Goal: Task Accomplishment & Management: Manage account settings

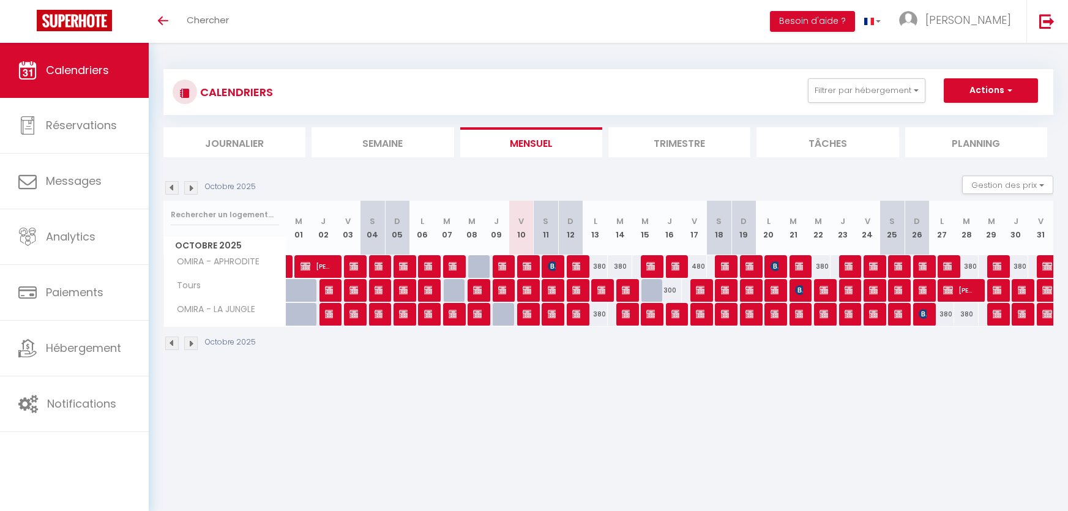
select select
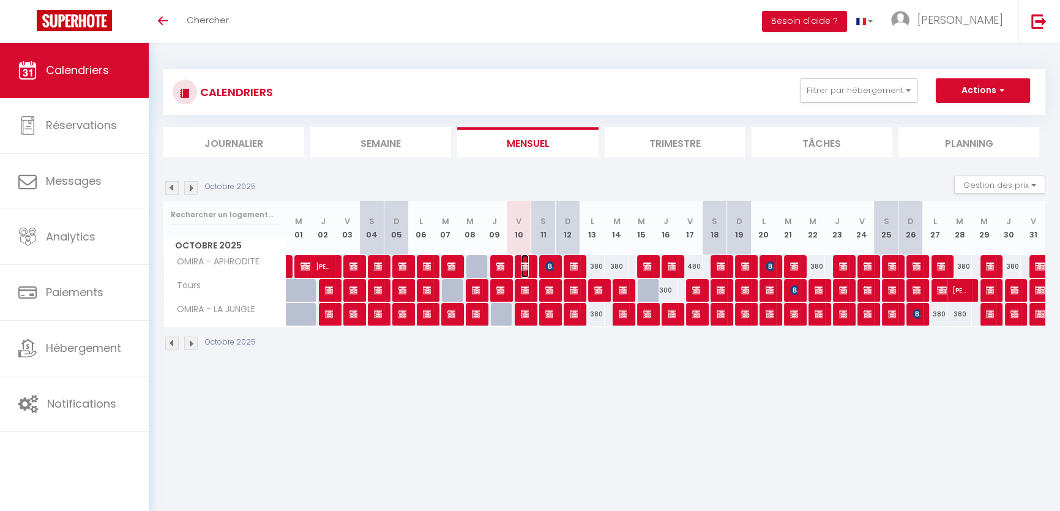
click at [527, 265] on img at bounding box center [526, 266] width 10 height 10
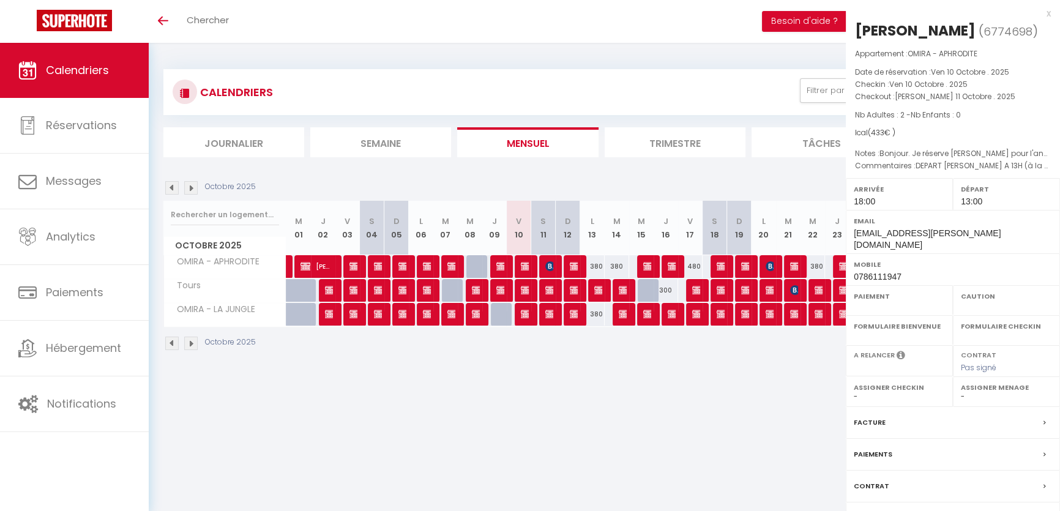
click at [526, 266] on div at bounding box center [530, 255] width 1060 height 511
select select "OK"
select select "KO"
select select "0"
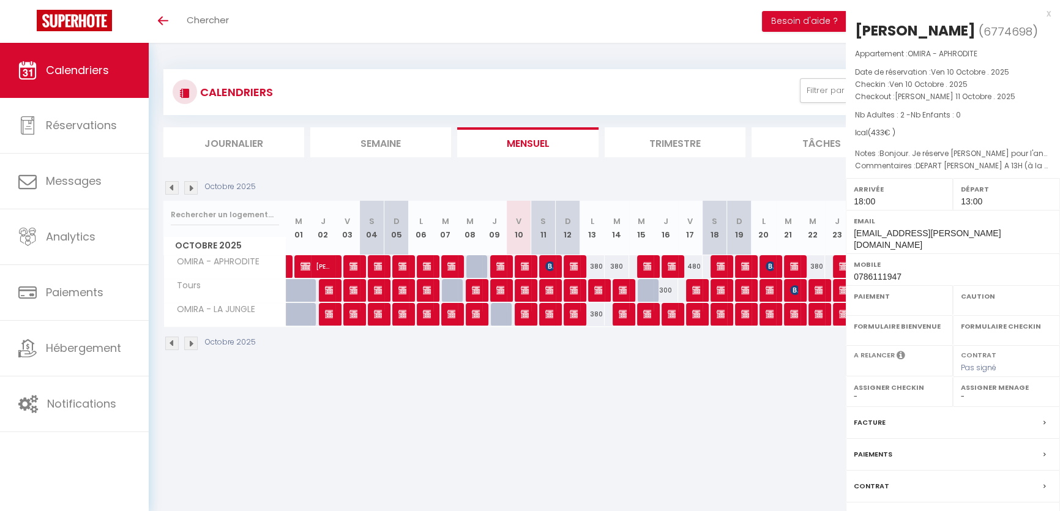
select select "1"
select select
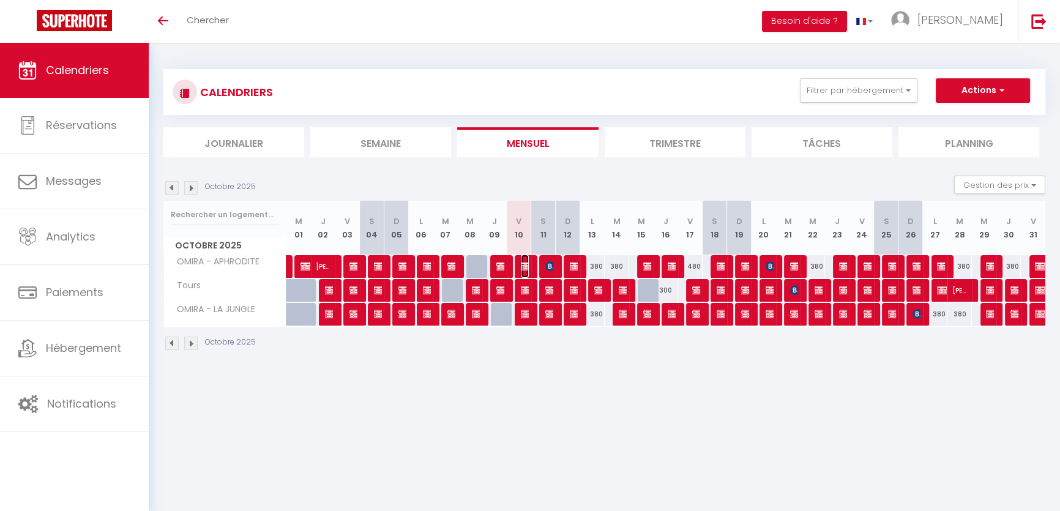
click at [527, 262] on img at bounding box center [526, 266] width 10 height 10
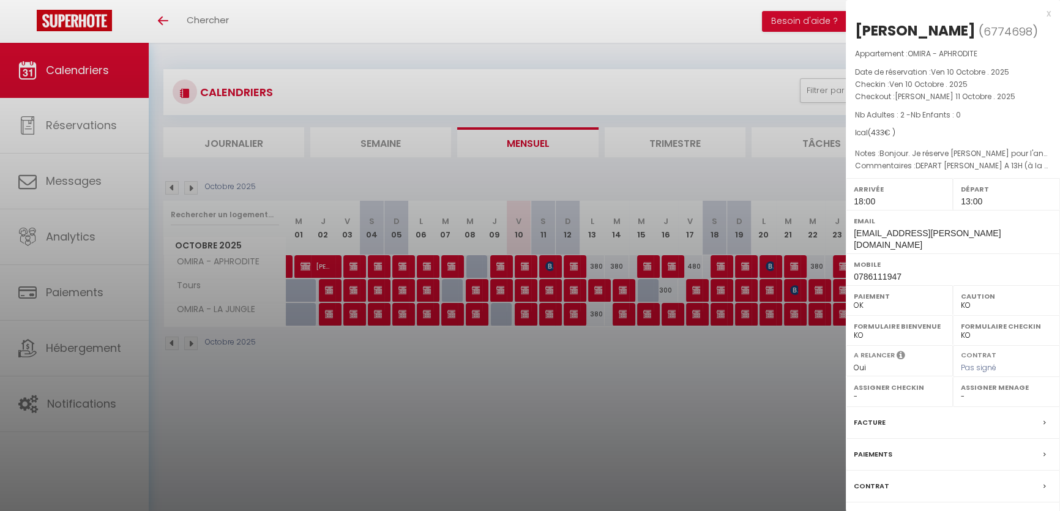
click at [540, 426] on div at bounding box center [530, 255] width 1060 height 511
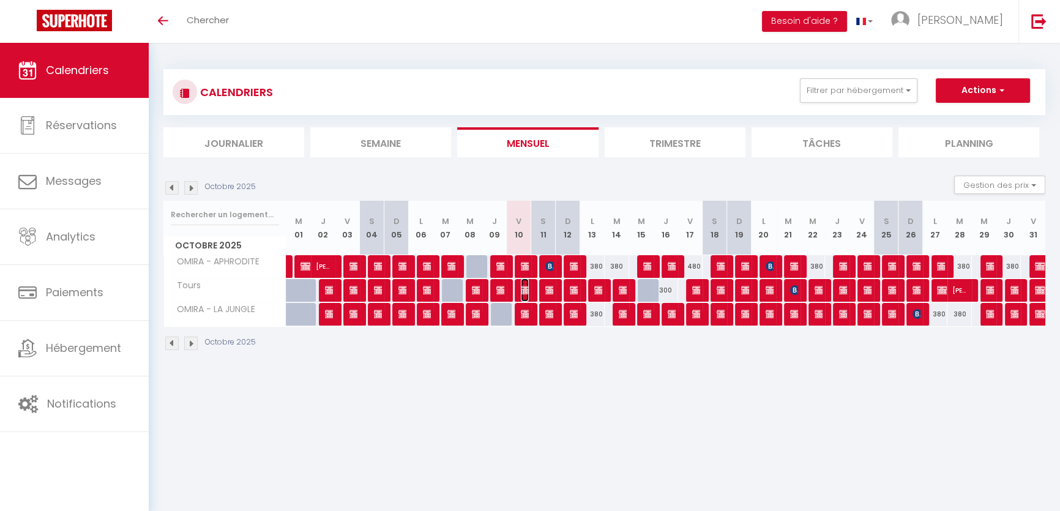
click at [526, 291] on img at bounding box center [526, 290] width 10 height 10
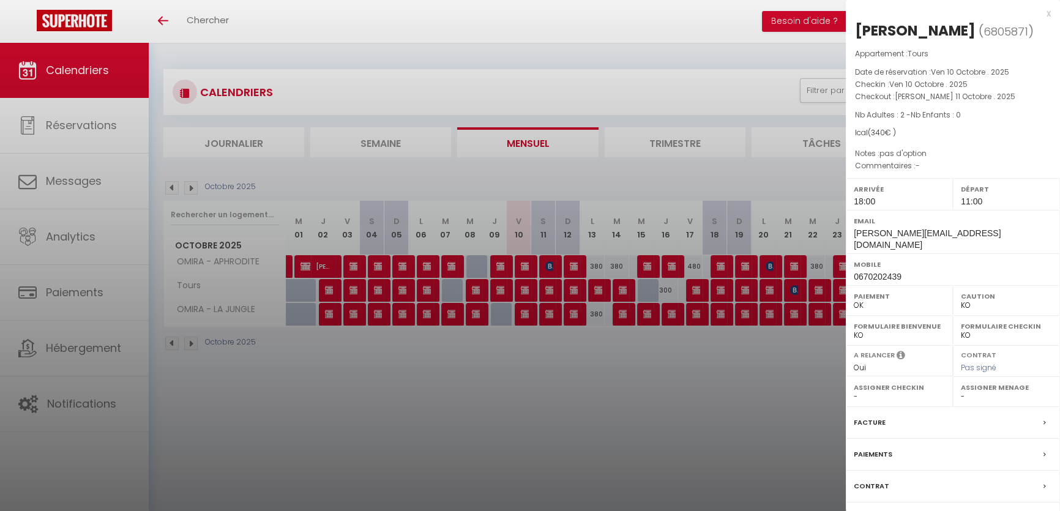
click at [531, 343] on div at bounding box center [530, 255] width 1060 height 511
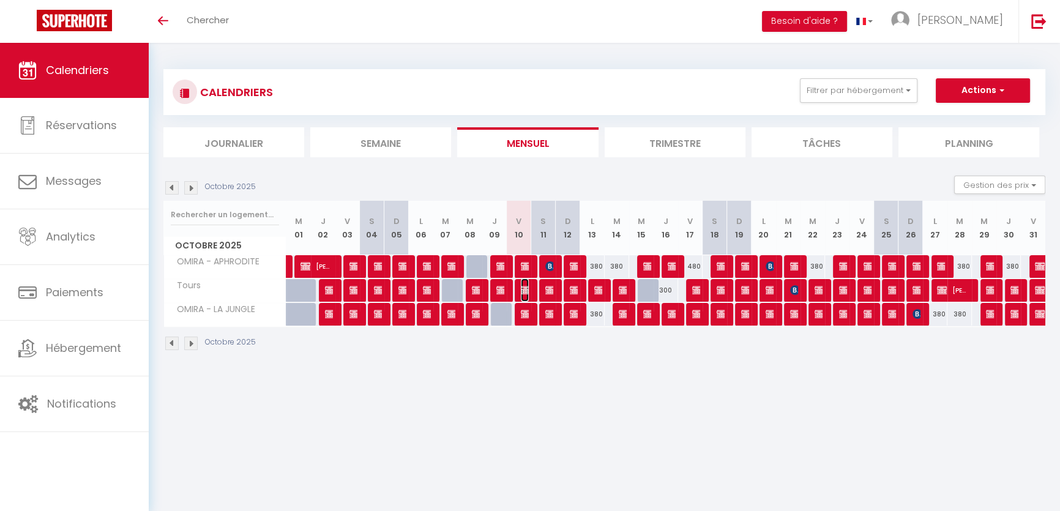
click at [525, 290] on img at bounding box center [526, 290] width 10 height 10
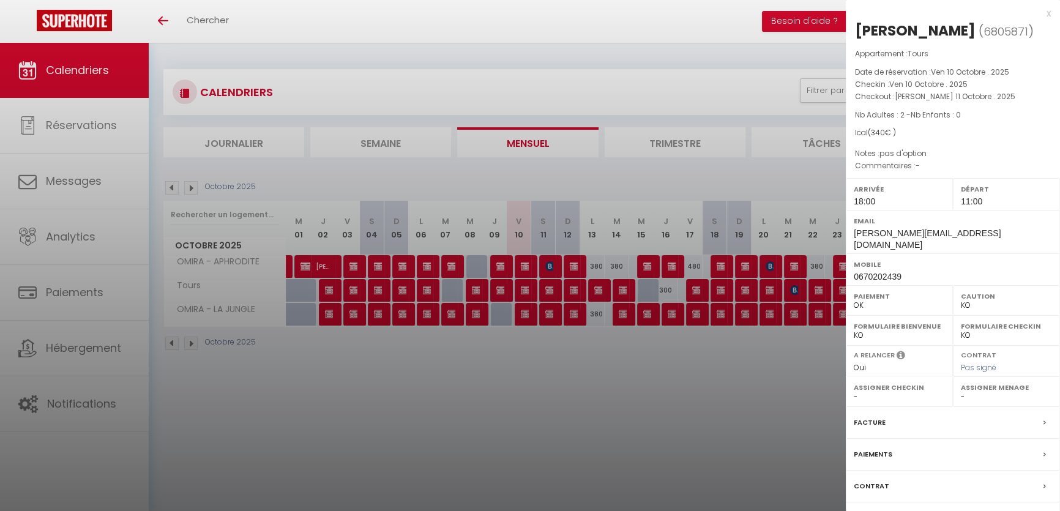
click at [442, 470] on div at bounding box center [530, 255] width 1060 height 511
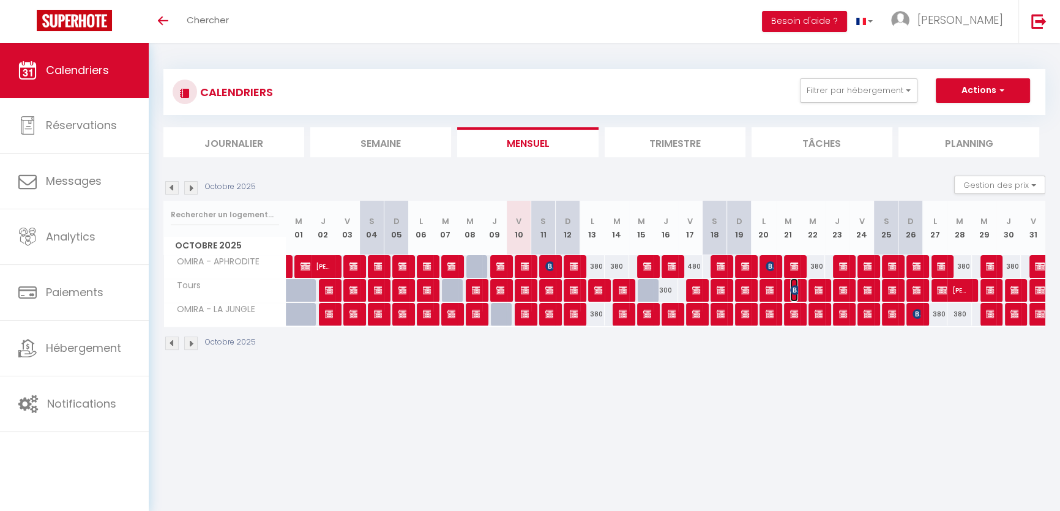
click at [797, 292] on img at bounding box center [795, 290] width 10 height 10
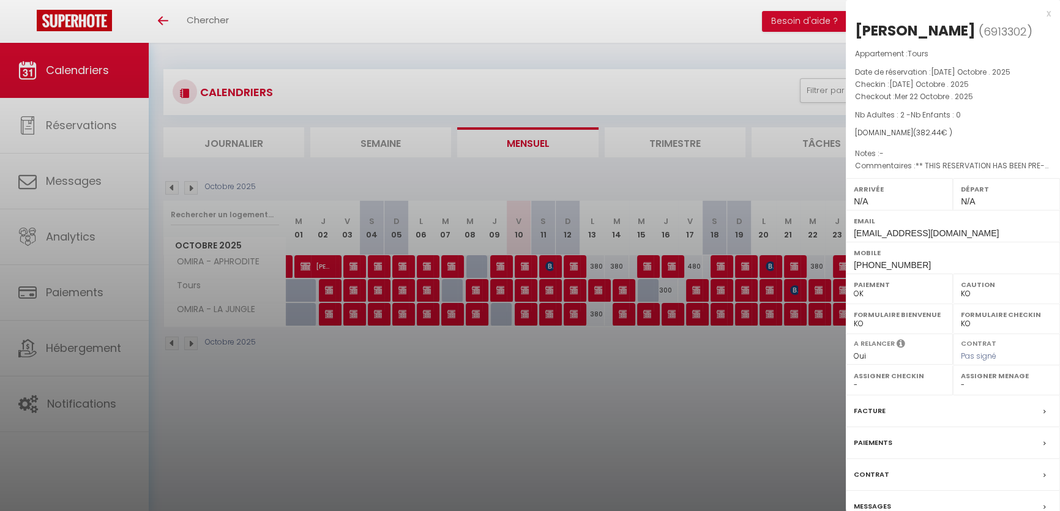
click at [663, 396] on div at bounding box center [530, 255] width 1060 height 511
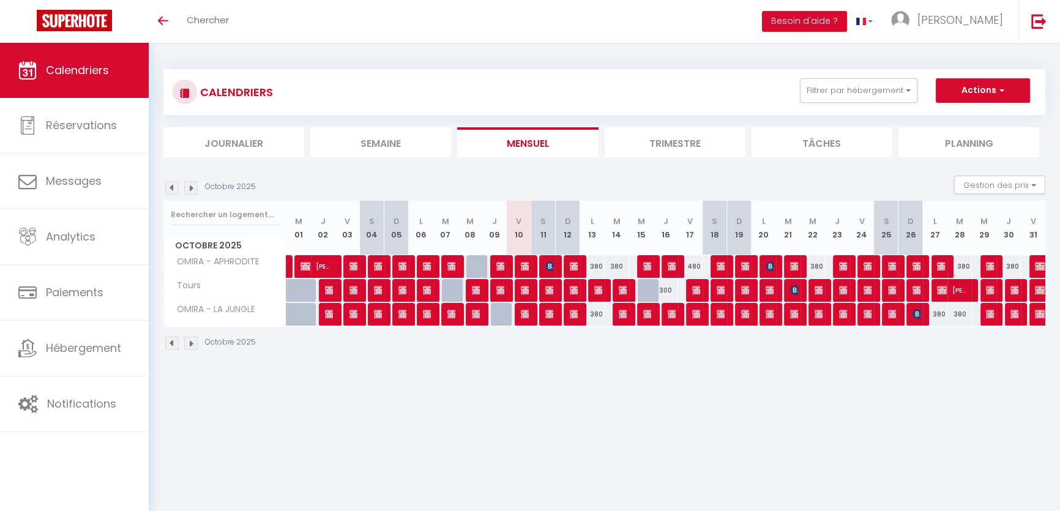
click at [190, 184] on img at bounding box center [190, 187] width 13 height 13
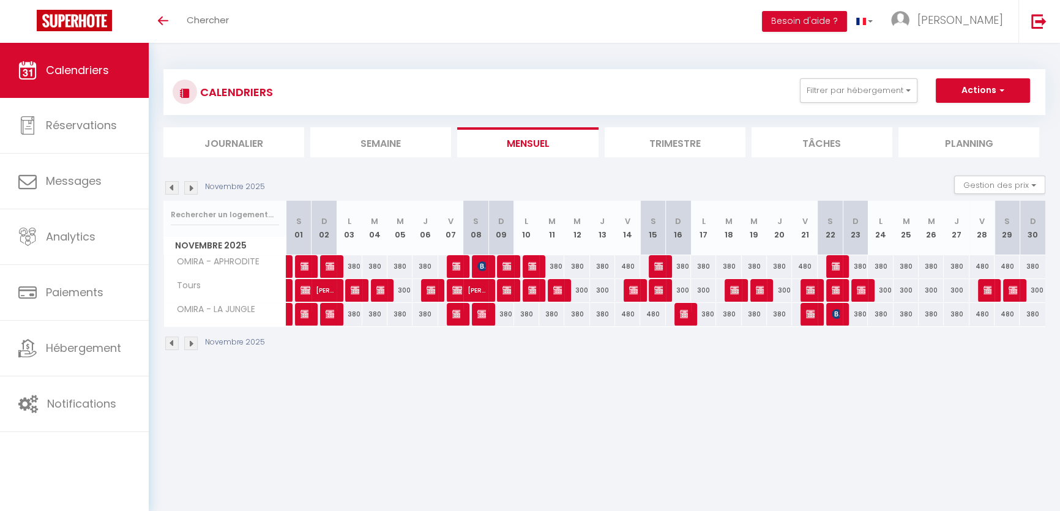
click at [168, 186] on img at bounding box center [171, 187] width 13 height 13
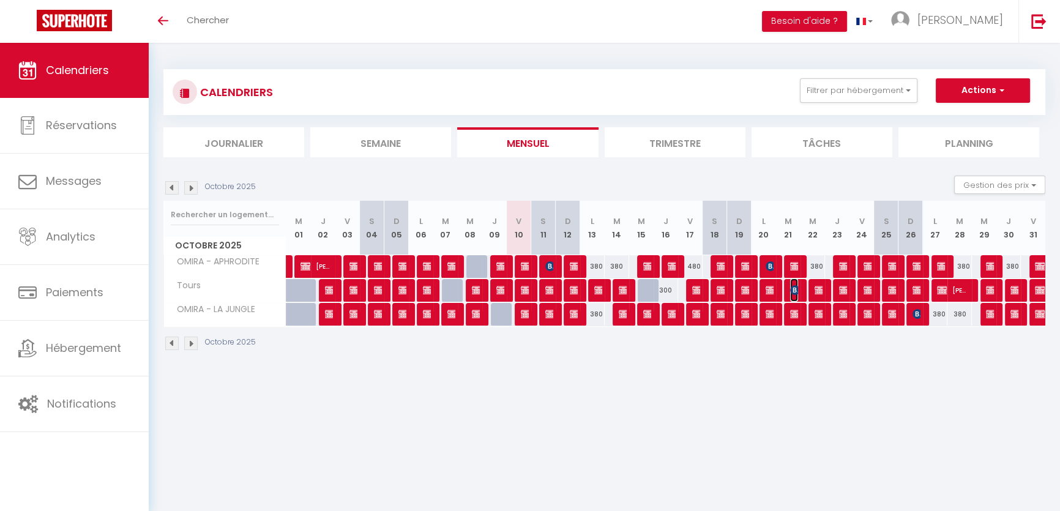
click at [797, 289] on img at bounding box center [795, 290] width 10 height 10
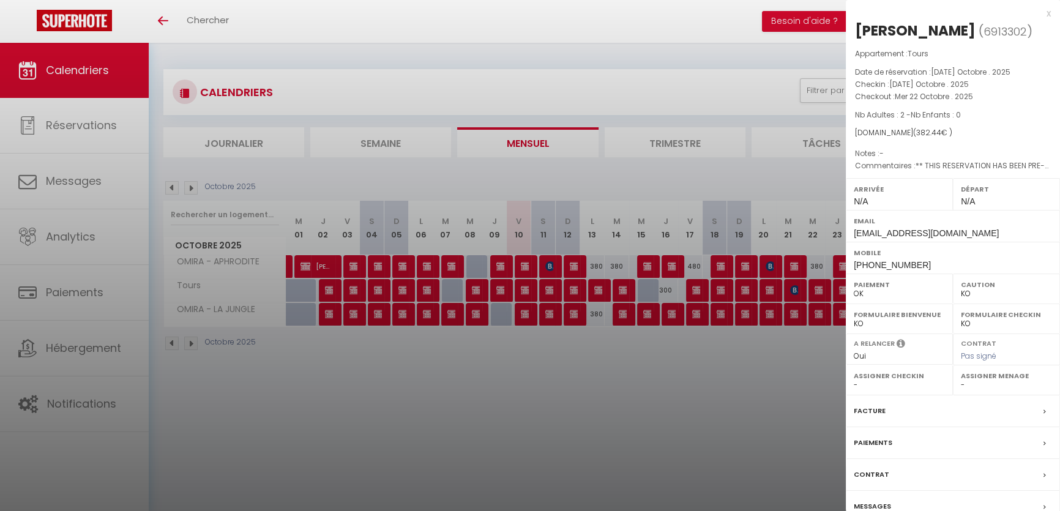
click at [617, 452] on div at bounding box center [530, 255] width 1060 height 511
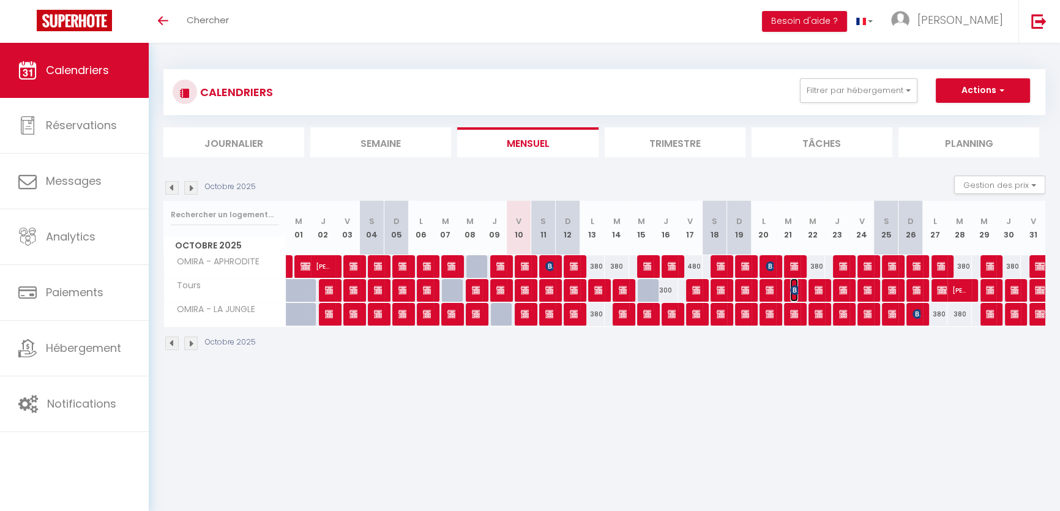
click at [797, 290] on img at bounding box center [795, 290] width 10 height 10
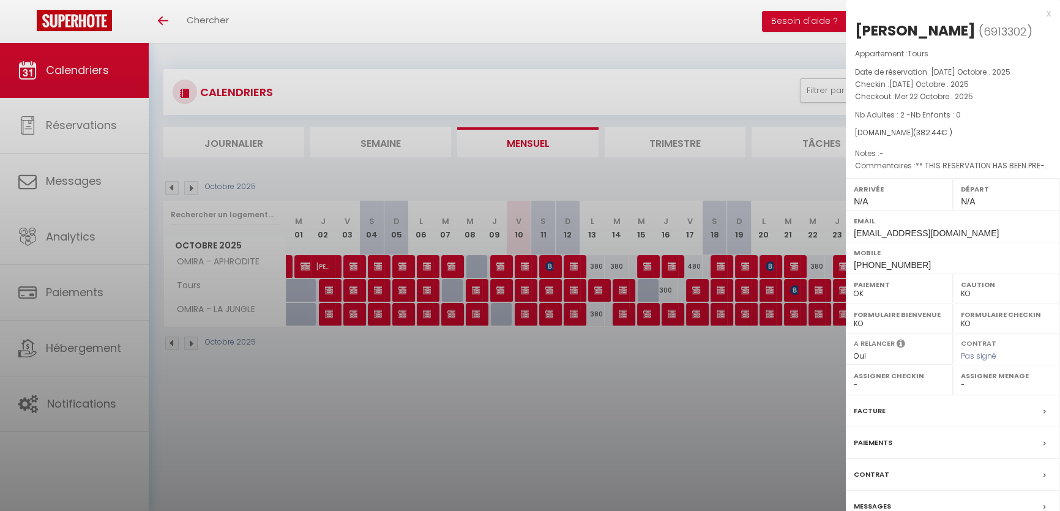
click at [661, 386] on div at bounding box center [530, 255] width 1060 height 511
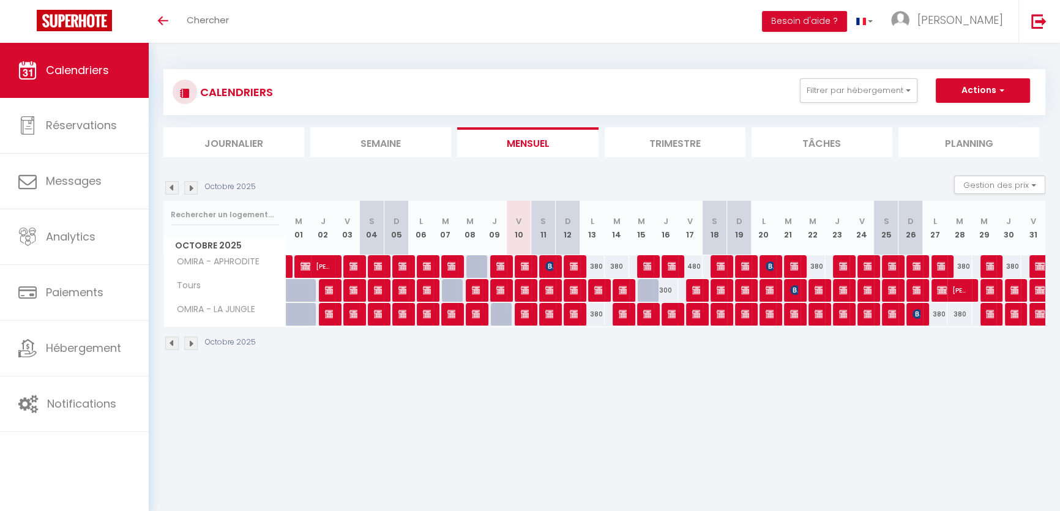
click at [193, 190] on img at bounding box center [190, 187] width 13 height 13
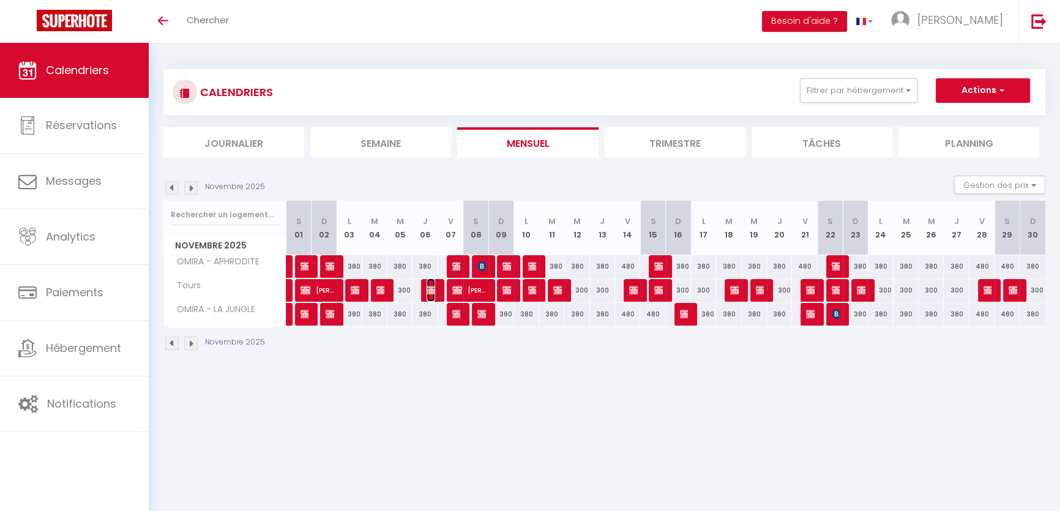
click at [433, 289] on img at bounding box center [432, 290] width 10 height 10
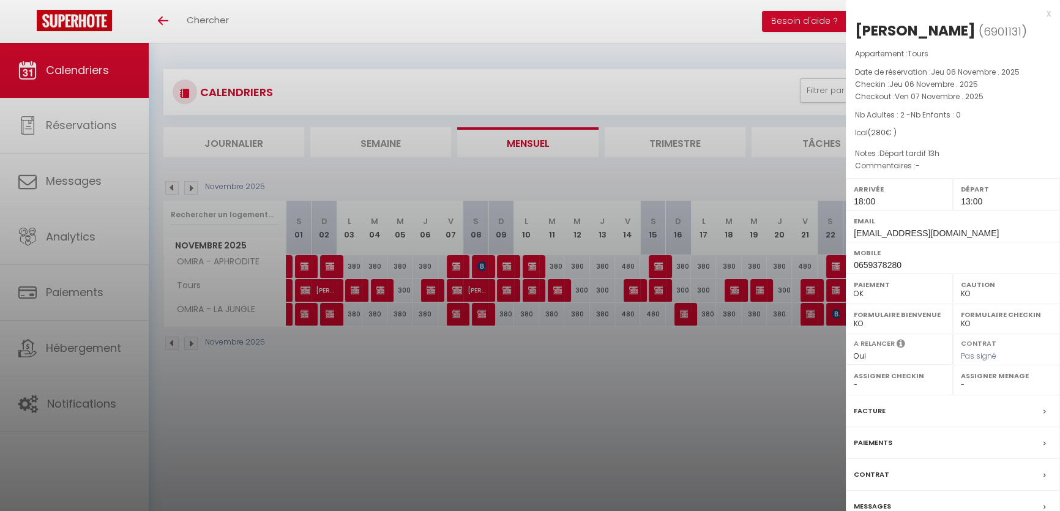
click at [505, 349] on div at bounding box center [530, 255] width 1060 height 511
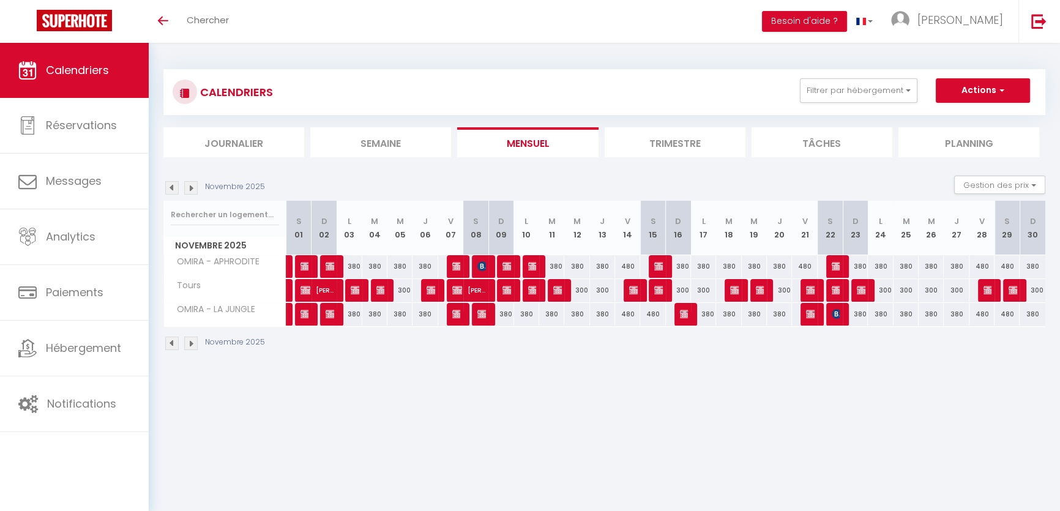
click at [177, 190] on img at bounding box center [171, 187] width 13 height 13
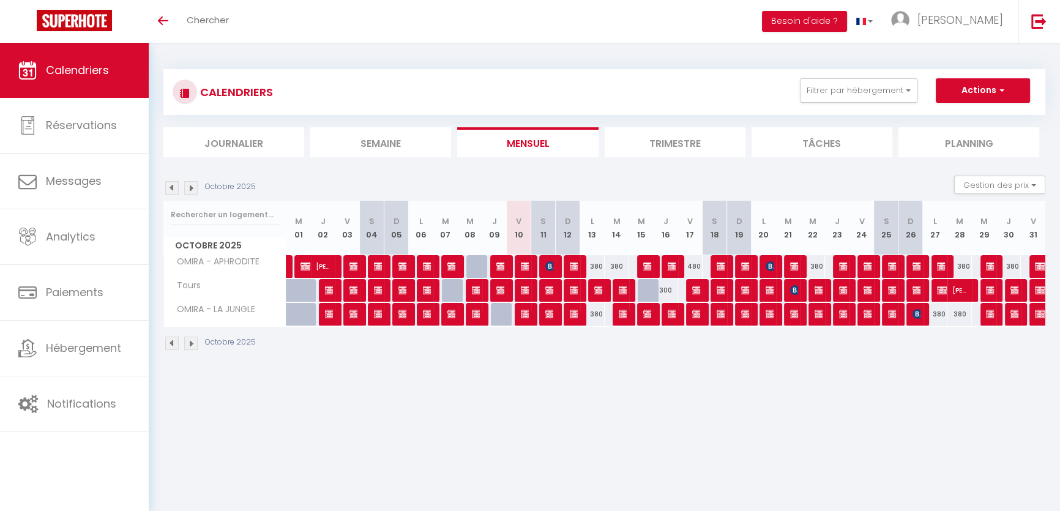
click at [192, 185] on img at bounding box center [190, 187] width 13 height 13
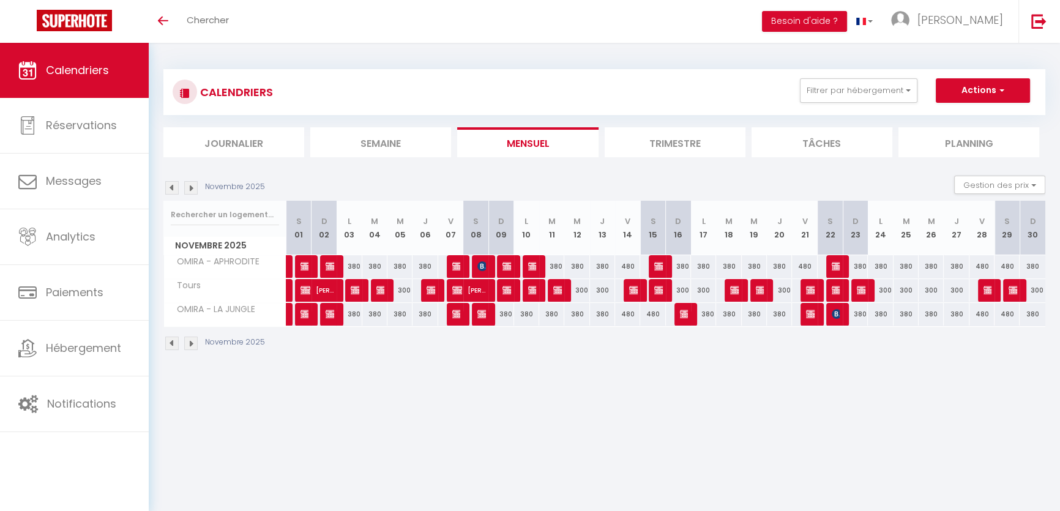
click at [170, 187] on img at bounding box center [171, 187] width 13 height 13
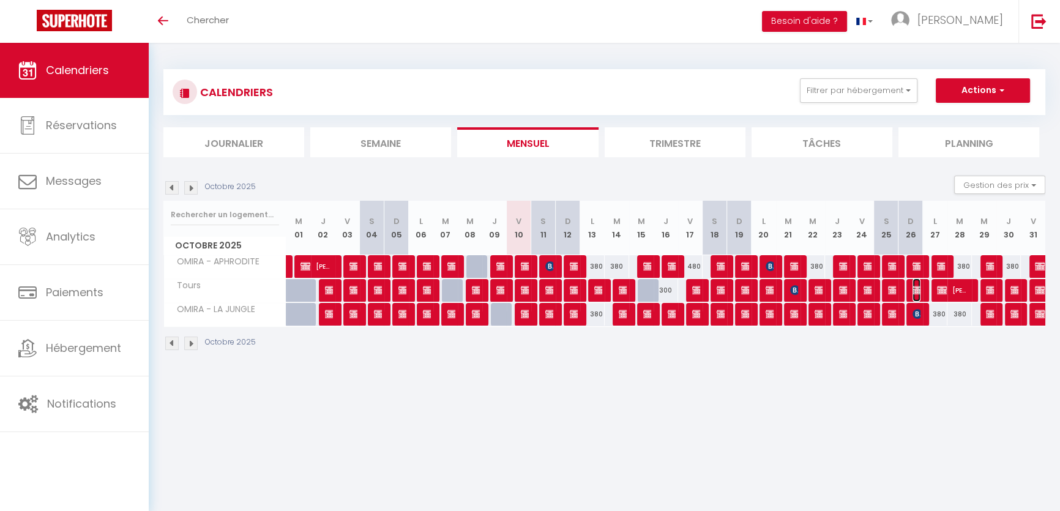
click at [916, 294] on img at bounding box center [918, 290] width 10 height 10
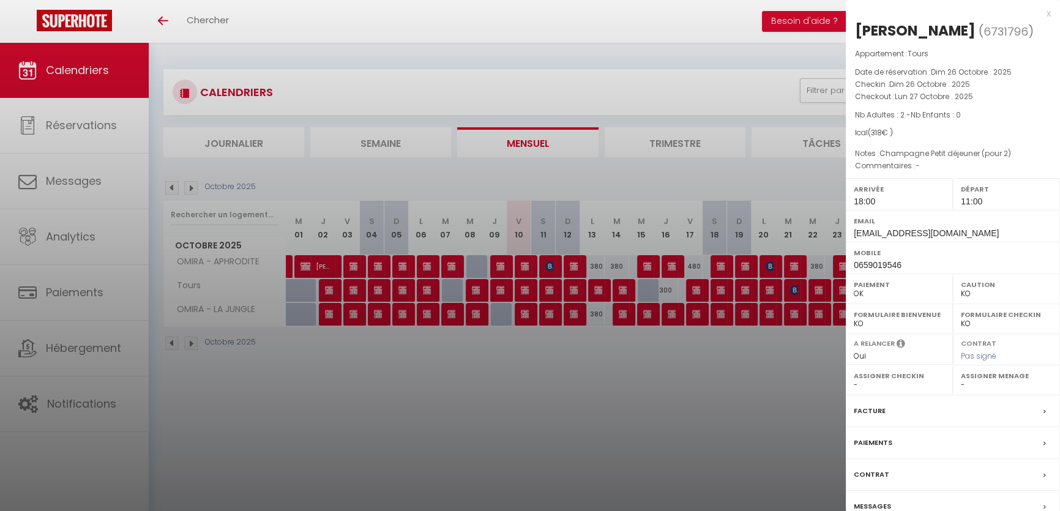
click at [765, 389] on div at bounding box center [530, 255] width 1060 height 511
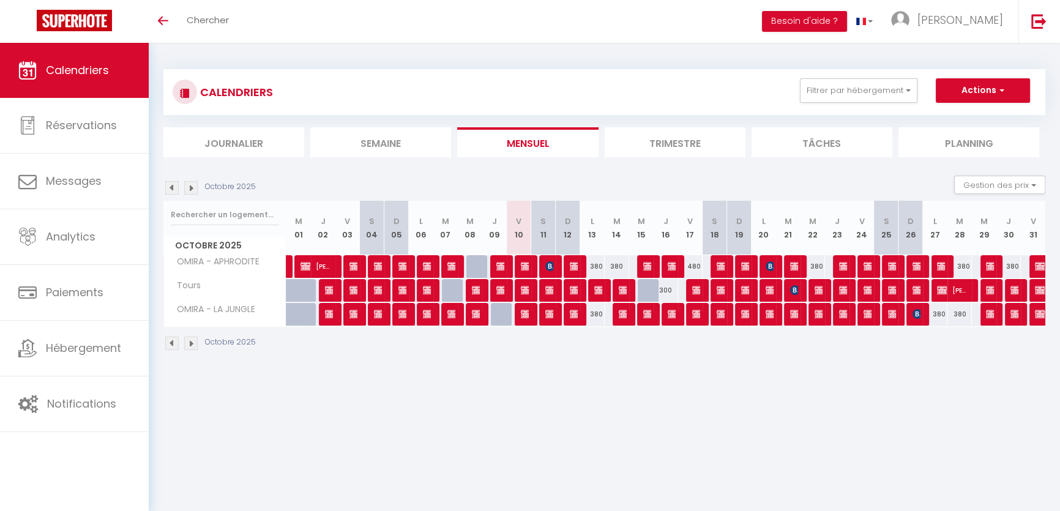
click at [193, 183] on img at bounding box center [190, 187] width 13 height 13
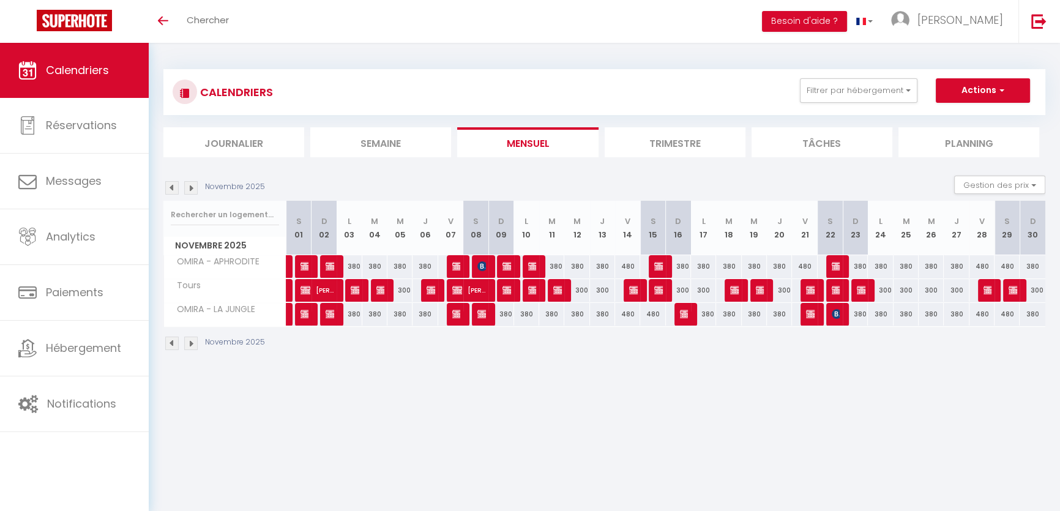
click at [192, 194] on img at bounding box center [190, 187] width 13 height 13
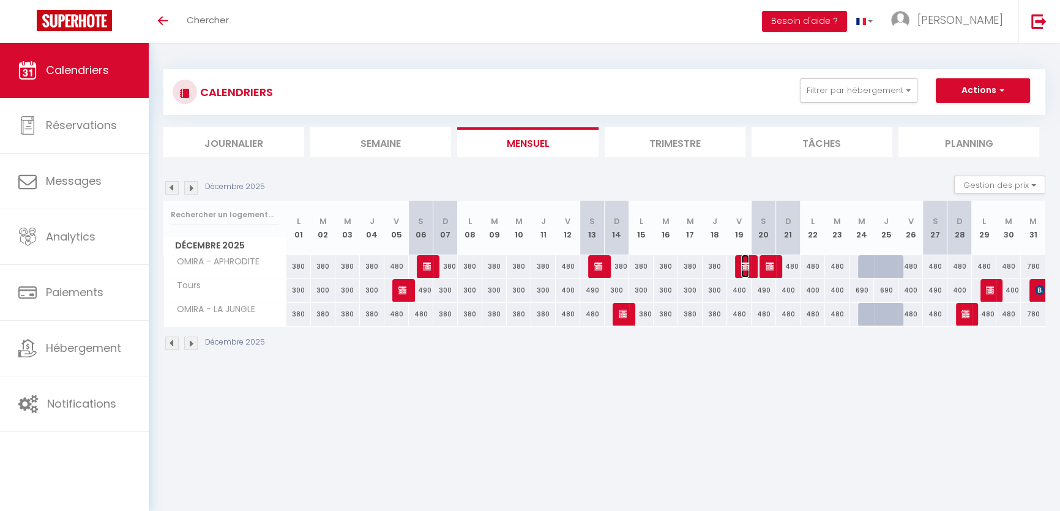
click at [741, 266] on img at bounding box center [746, 266] width 10 height 10
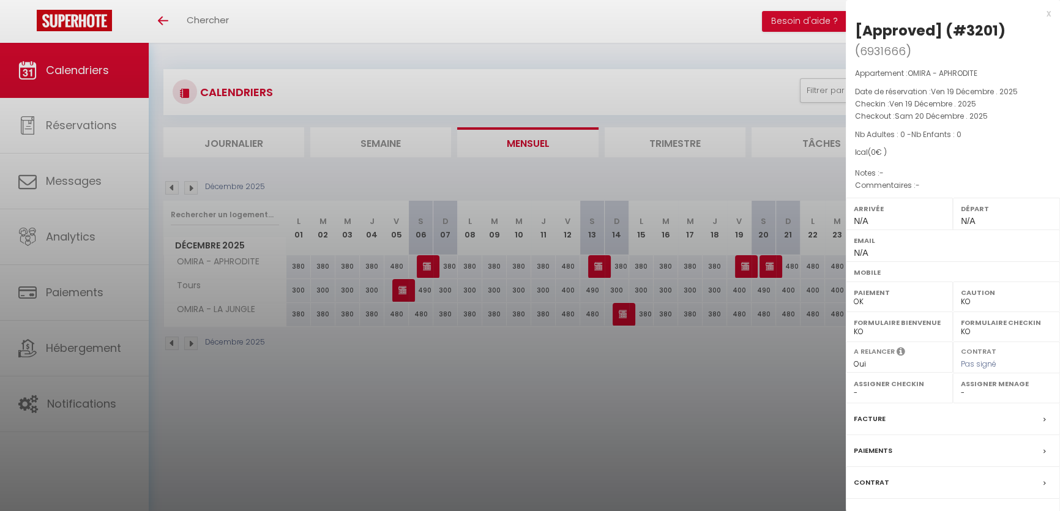
click at [170, 178] on div at bounding box center [530, 255] width 1060 height 511
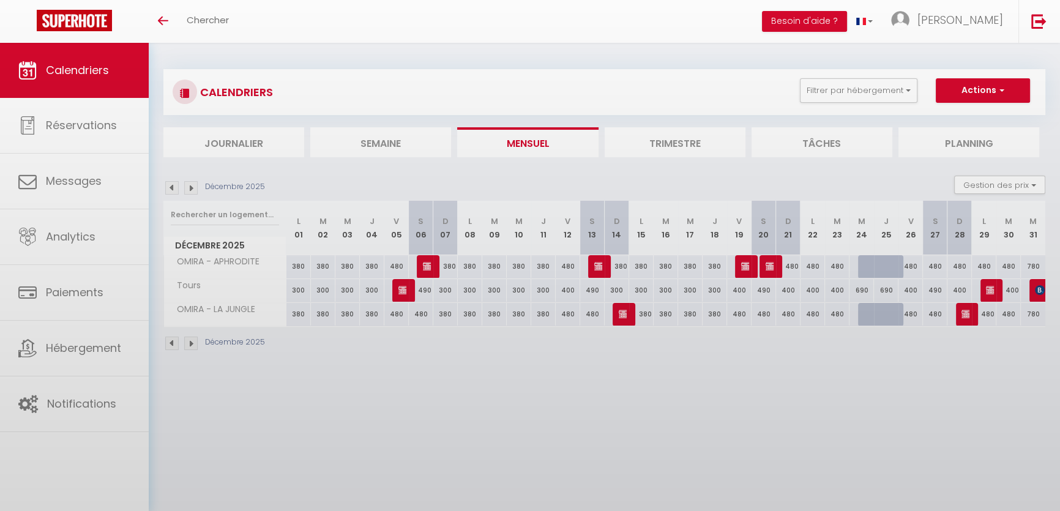
click at [165, 184] on body "🟢 Des questions ou besoin d'assistance pour la migration AirBnB? Prenez rdv >>>…" at bounding box center [530, 298] width 1060 height 511
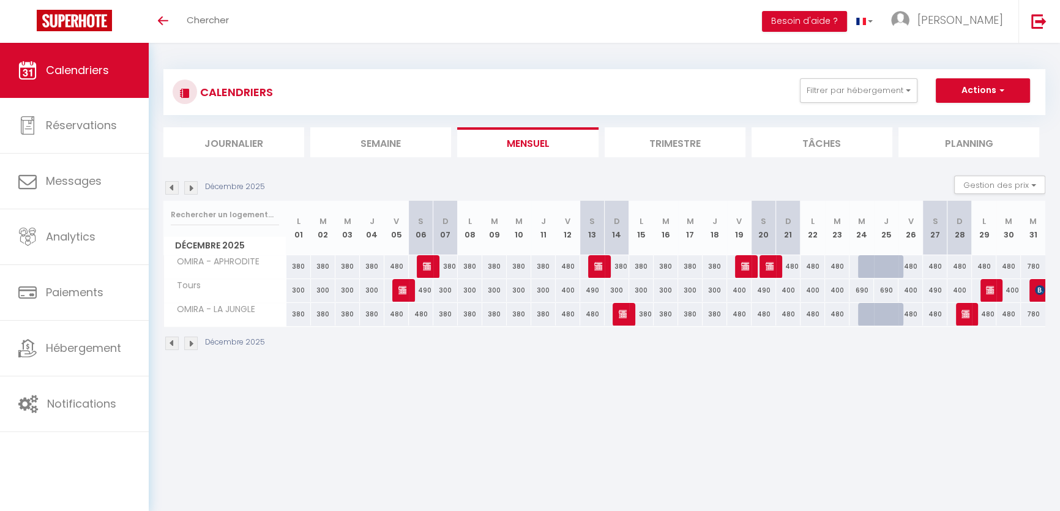
click at [170, 185] on img at bounding box center [171, 187] width 13 height 13
select select "KO"
select select "0"
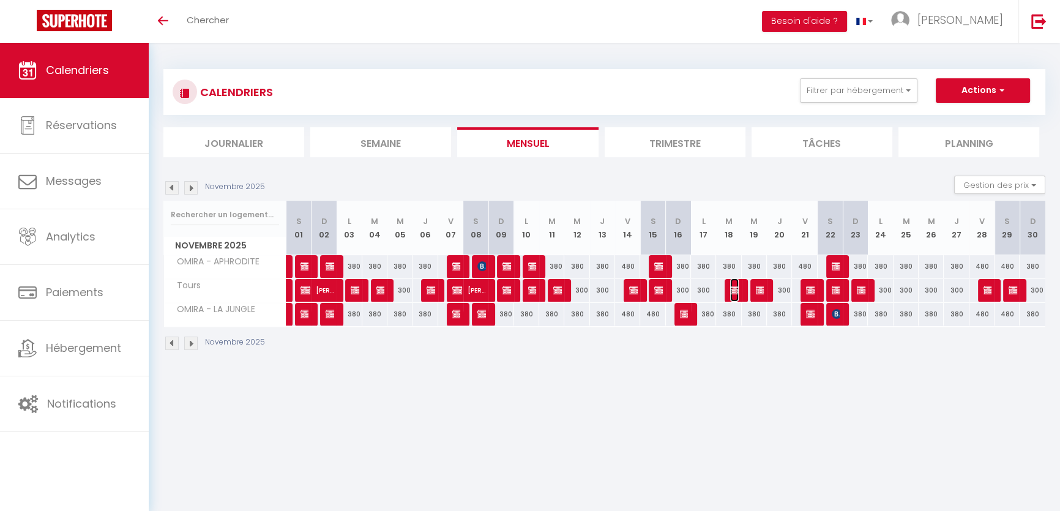
click at [734, 291] on img at bounding box center [735, 290] width 10 height 10
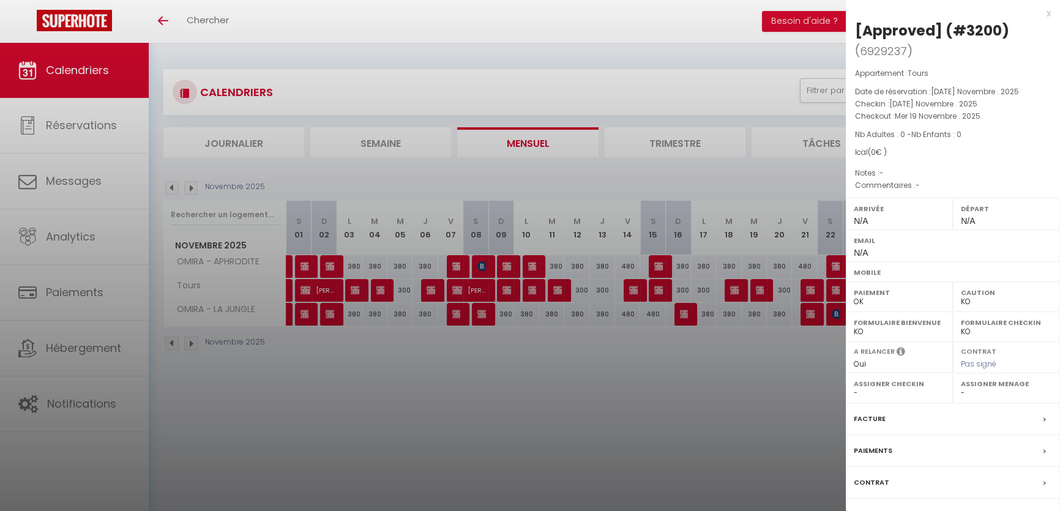
click at [193, 179] on div at bounding box center [530, 255] width 1060 height 511
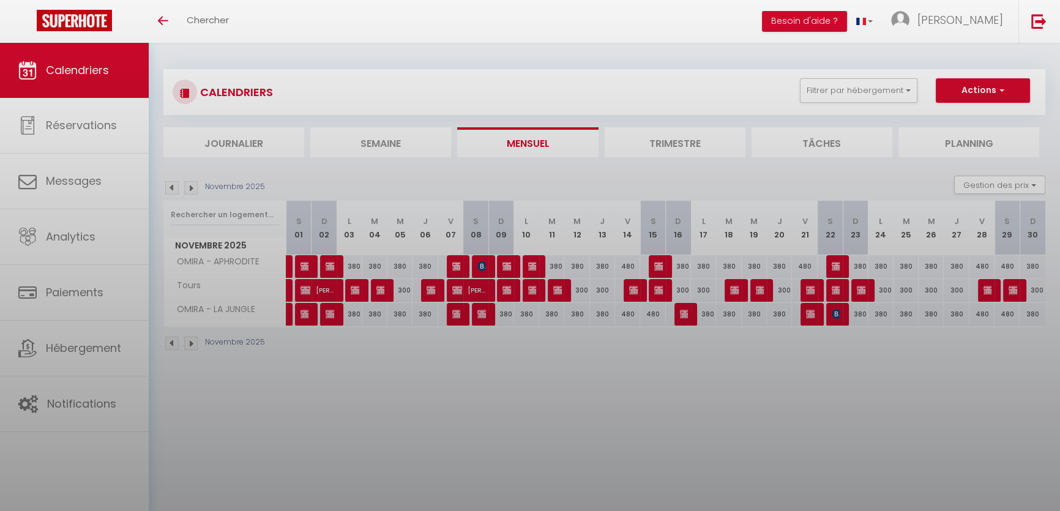
click at [190, 186] on div at bounding box center [530, 255] width 1060 height 511
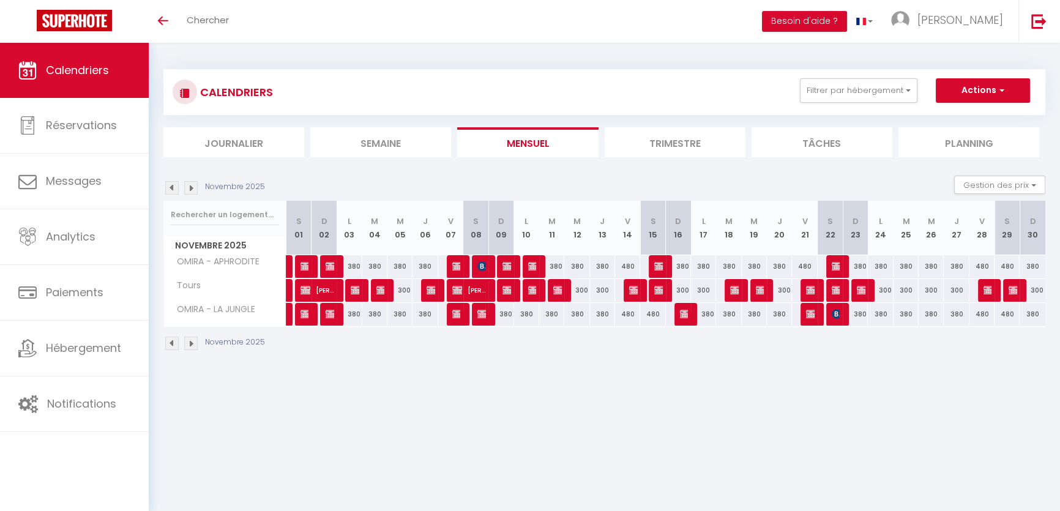
click at [190, 186] on img at bounding box center [190, 187] width 13 height 13
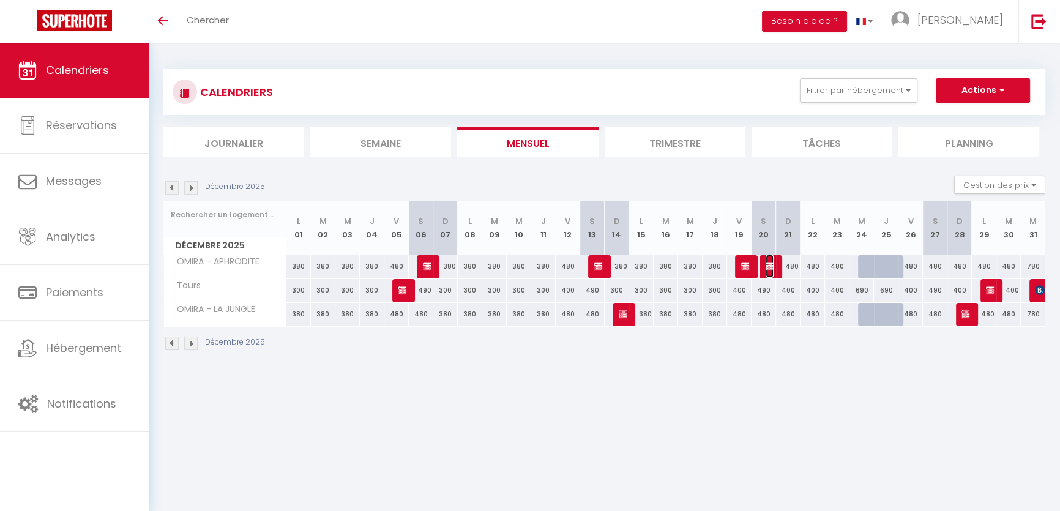
click at [770, 261] on img at bounding box center [771, 266] width 10 height 10
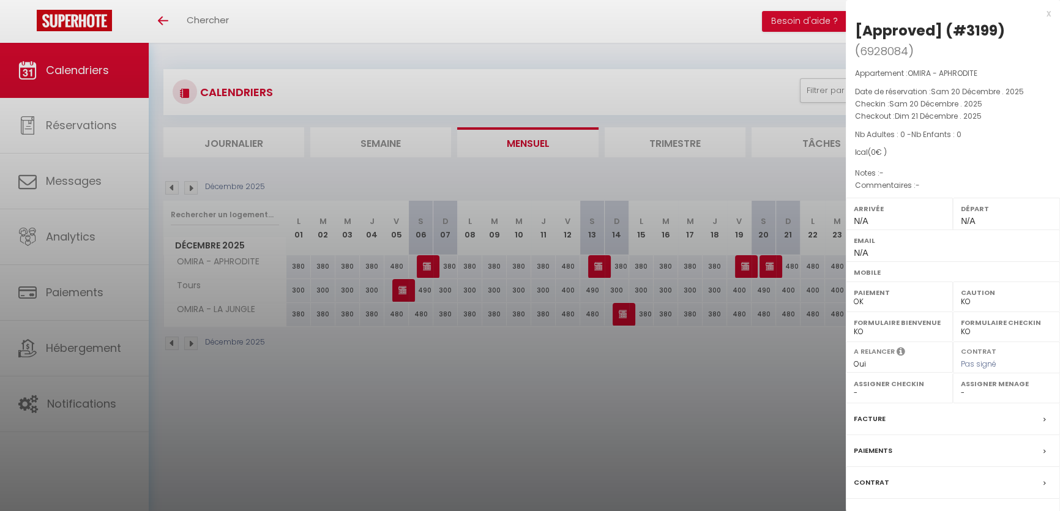
click at [329, 373] on div at bounding box center [530, 255] width 1060 height 511
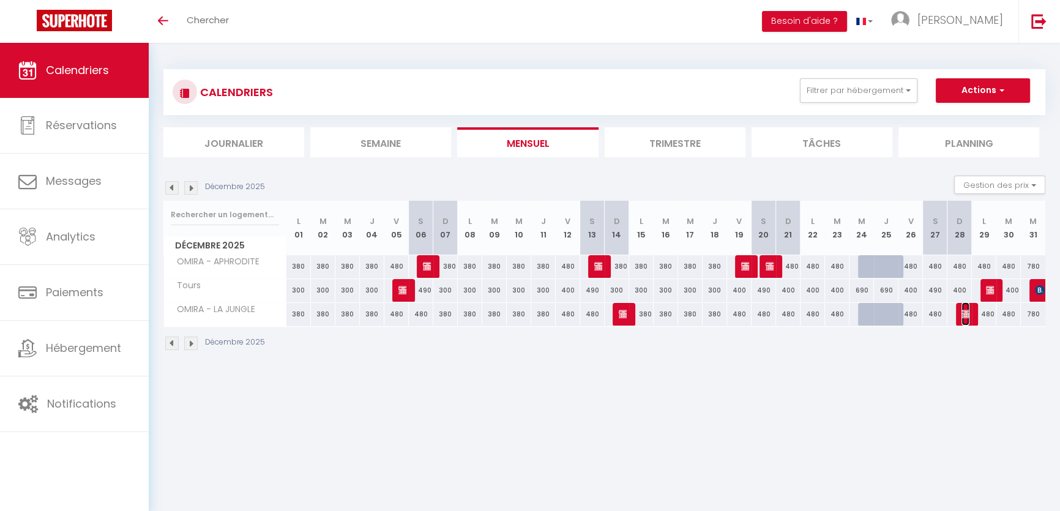
click at [968, 311] on img at bounding box center [967, 314] width 10 height 10
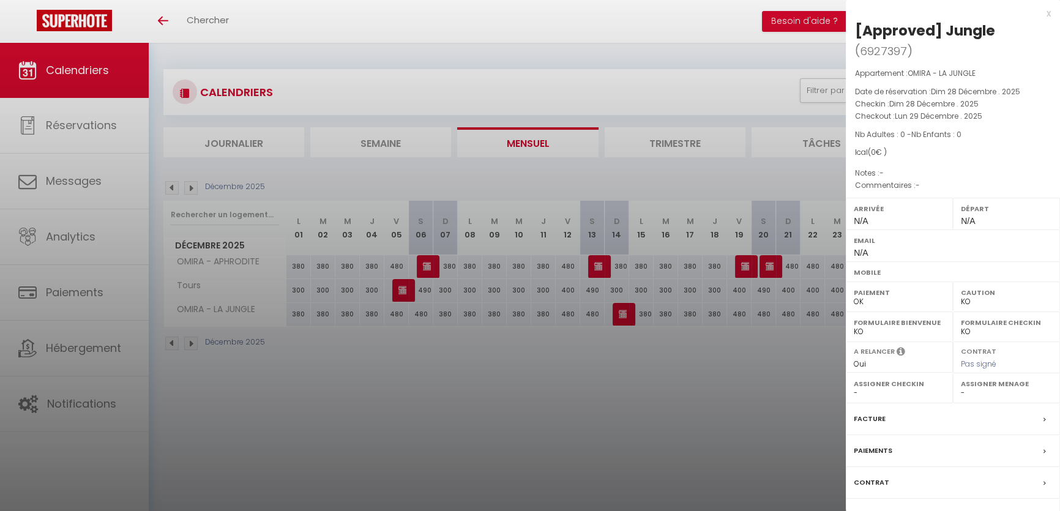
click at [167, 192] on div at bounding box center [530, 255] width 1060 height 511
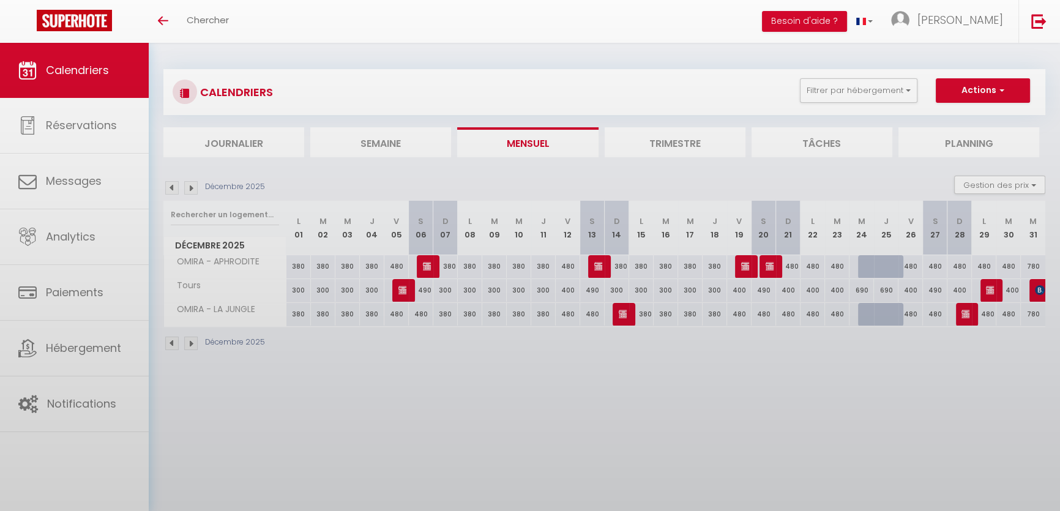
click at [170, 190] on div at bounding box center [530, 255] width 1060 height 511
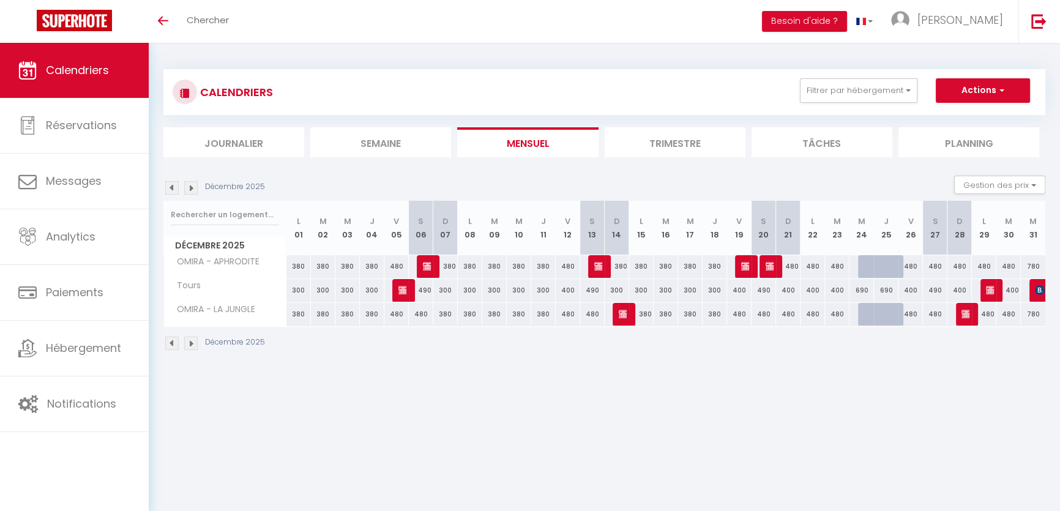
click at [170, 188] on img at bounding box center [171, 187] width 13 height 13
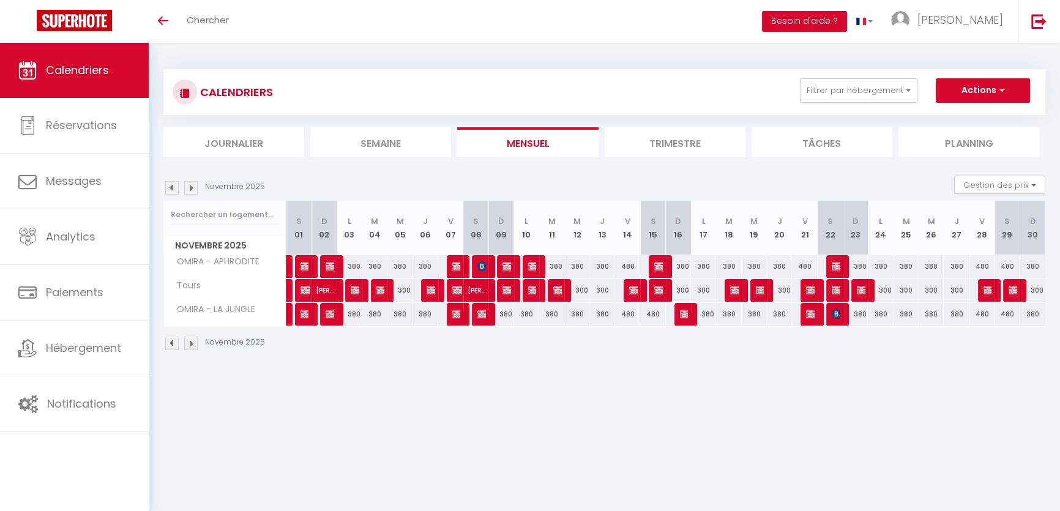
click at [173, 190] on img at bounding box center [171, 187] width 13 height 13
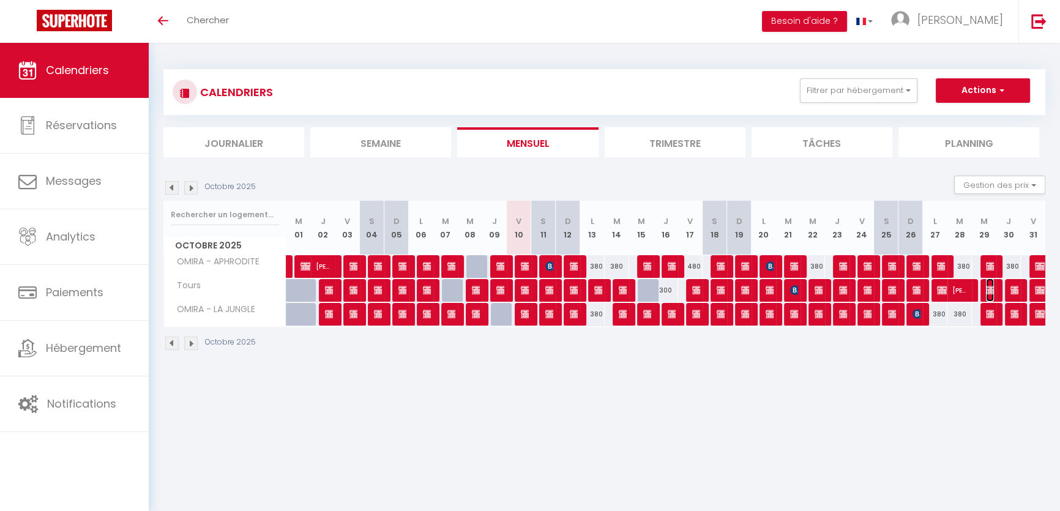
click at [992, 289] on img at bounding box center [991, 290] width 10 height 10
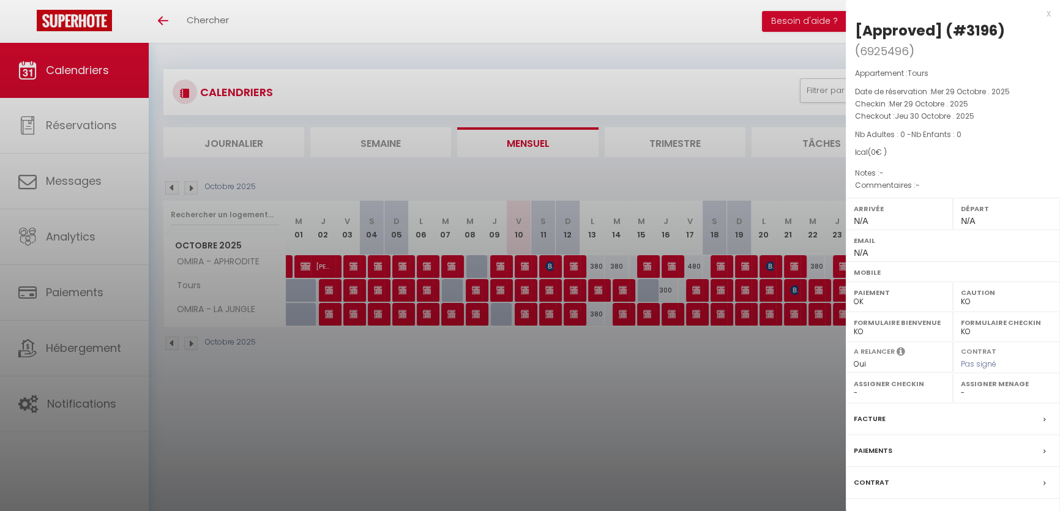
click at [634, 377] on div at bounding box center [530, 255] width 1060 height 511
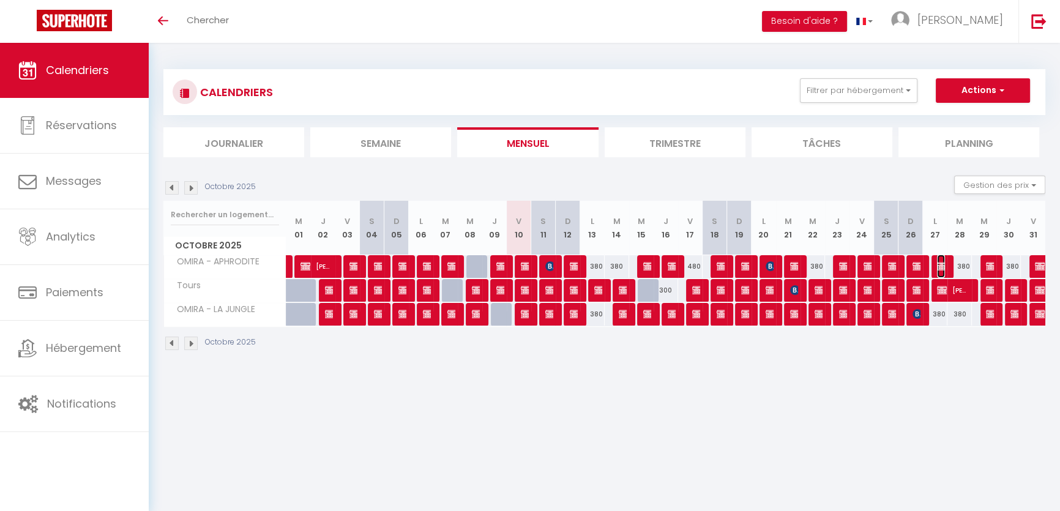
click at [938, 259] on span "[PERSON_NAME]" at bounding box center [941, 266] width 8 height 23
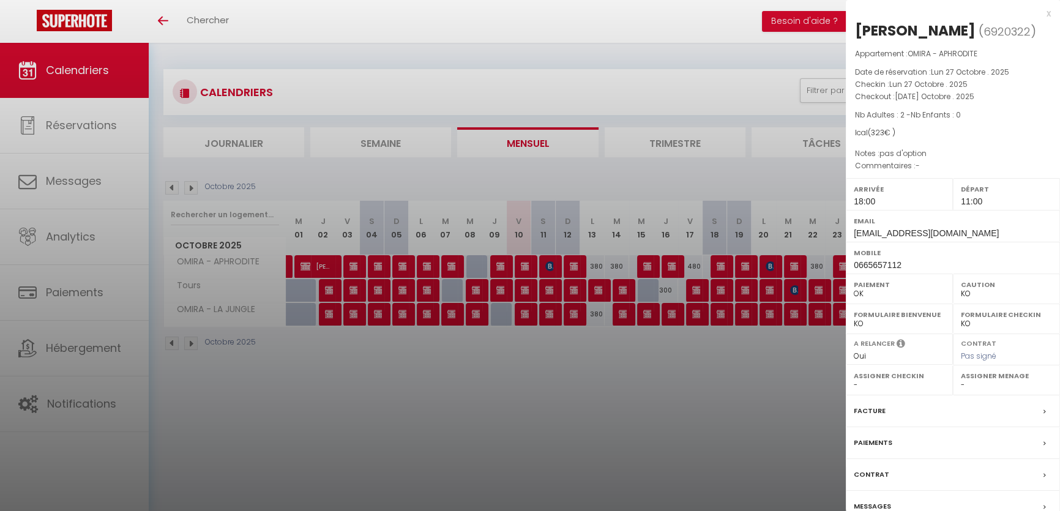
click at [459, 411] on div at bounding box center [530, 255] width 1060 height 511
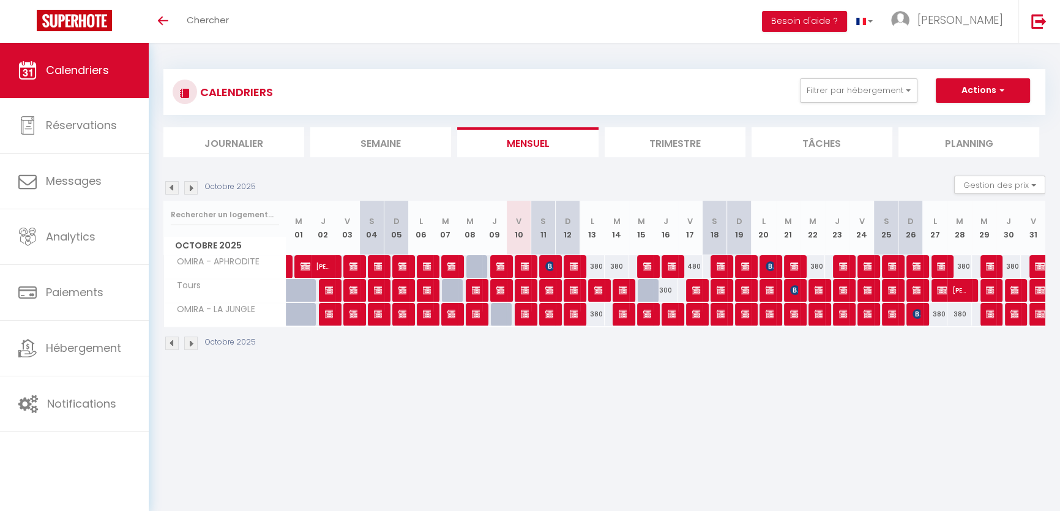
click at [190, 185] on img at bounding box center [190, 187] width 13 height 13
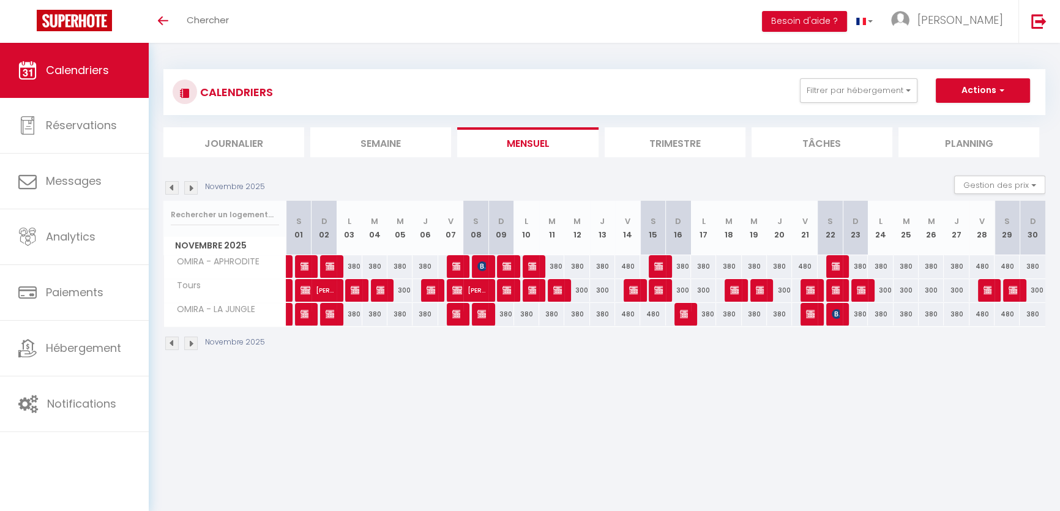
click at [188, 189] on img at bounding box center [190, 187] width 13 height 13
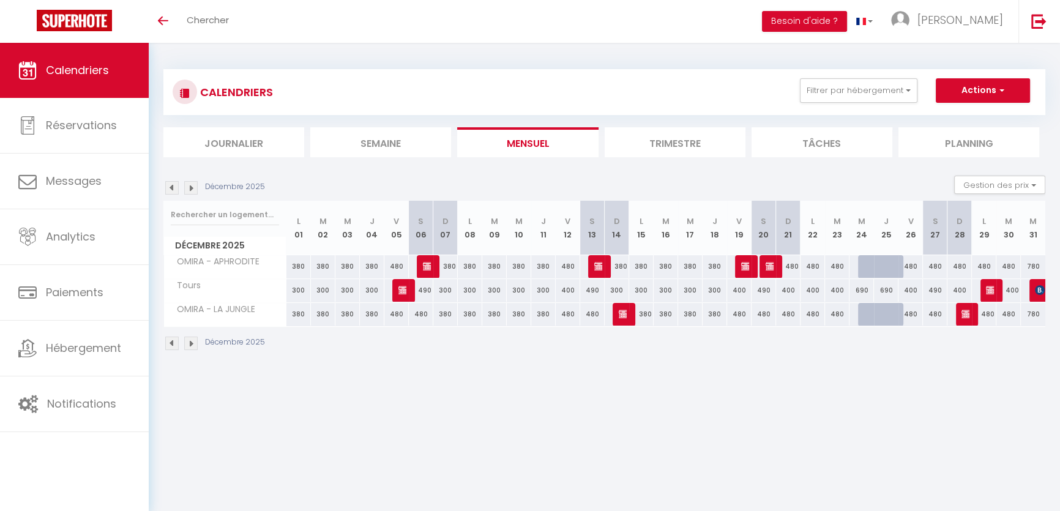
click at [176, 184] on img at bounding box center [171, 187] width 13 height 13
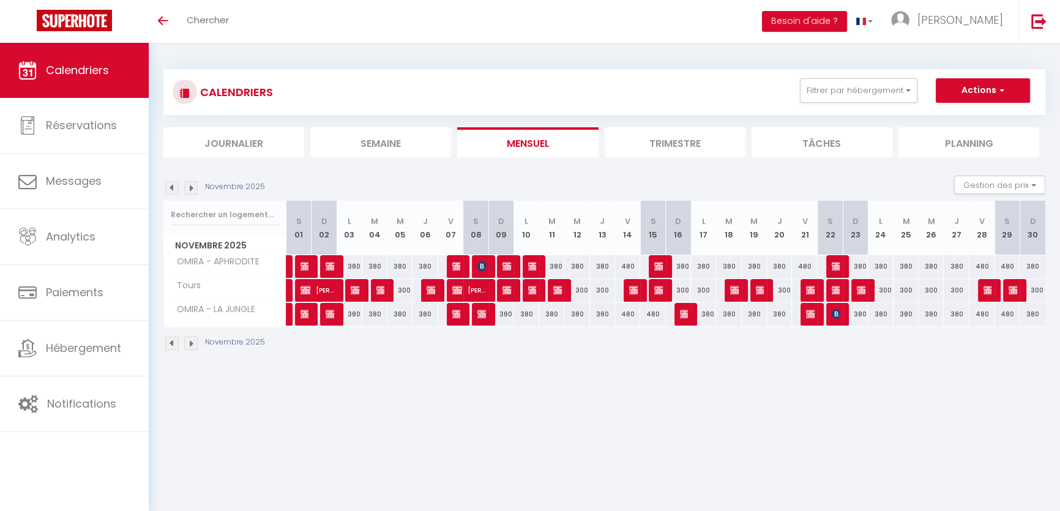
click at [176, 189] on img at bounding box center [171, 187] width 13 height 13
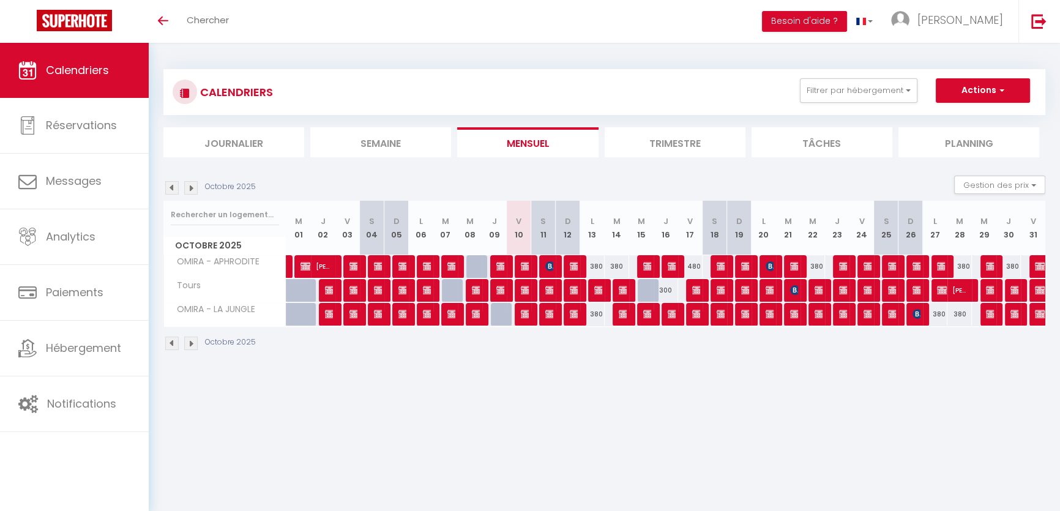
click at [800, 286] on div "300" at bounding box center [812, 290] width 25 height 23
click at [798, 290] on img at bounding box center [795, 290] width 10 height 10
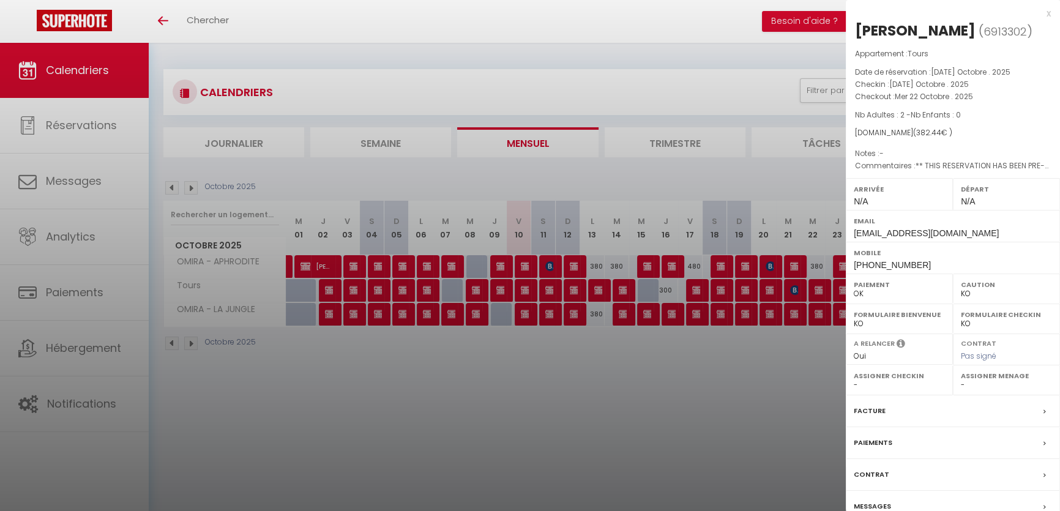
click at [617, 400] on div at bounding box center [530, 255] width 1060 height 511
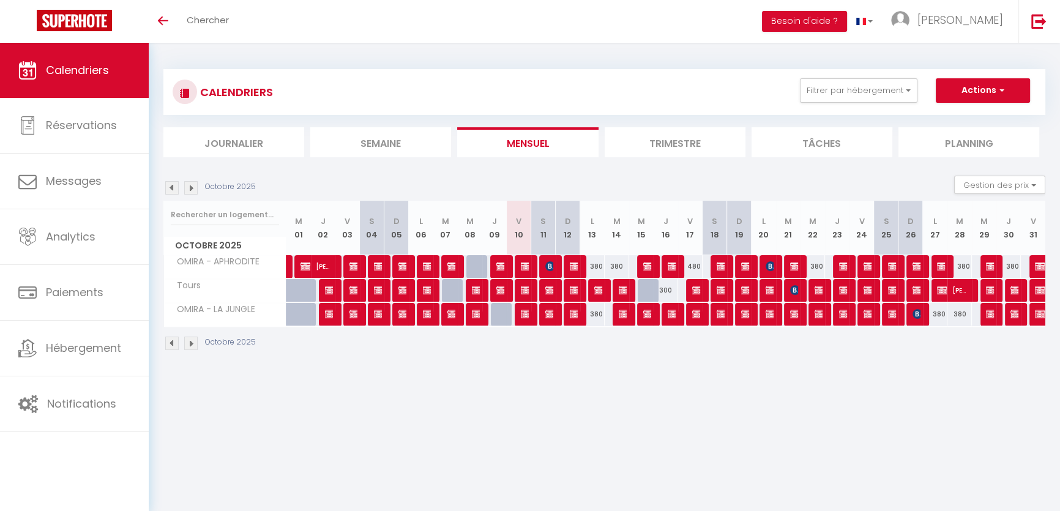
click at [190, 190] on img at bounding box center [190, 187] width 13 height 13
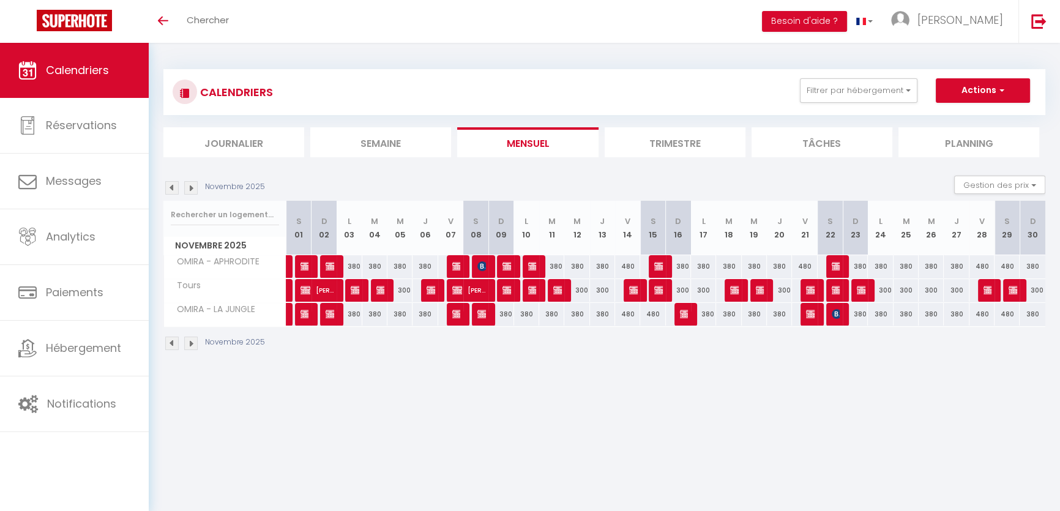
click at [186, 182] on img at bounding box center [190, 187] width 13 height 13
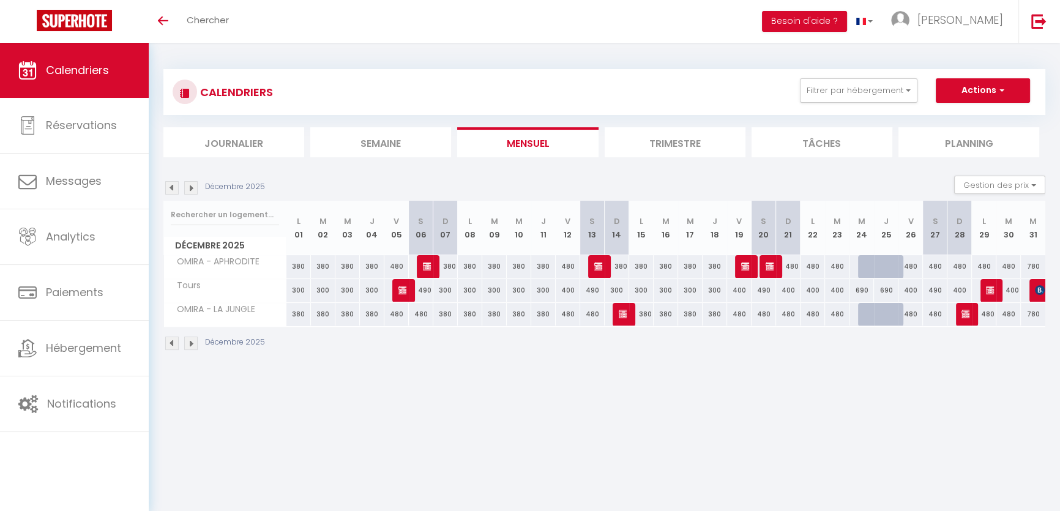
click at [190, 189] on img at bounding box center [190, 187] width 13 height 13
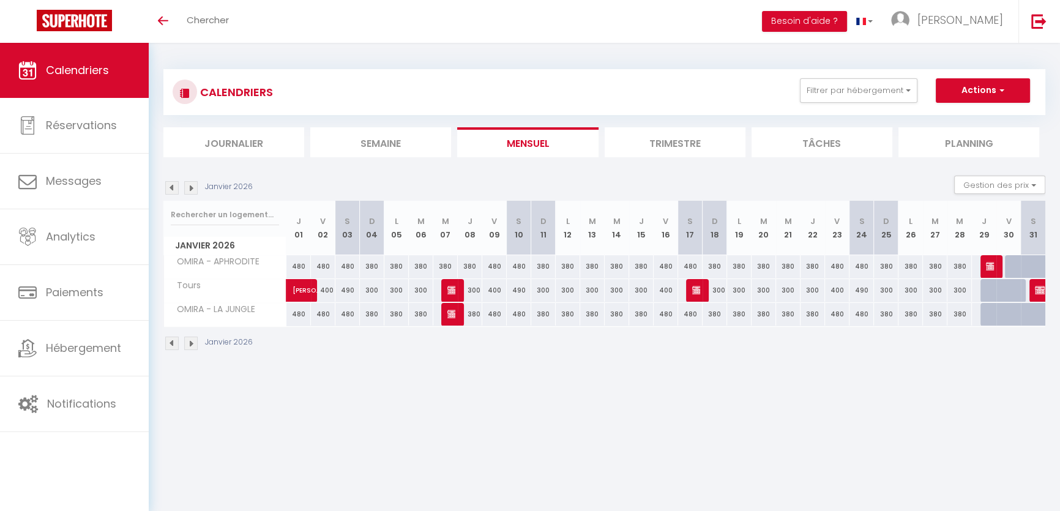
click at [163, 186] on div "Janvier 2026" at bounding box center [209, 187] width 93 height 13
click at [167, 186] on img at bounding box center [171, 187] width 13 height 13
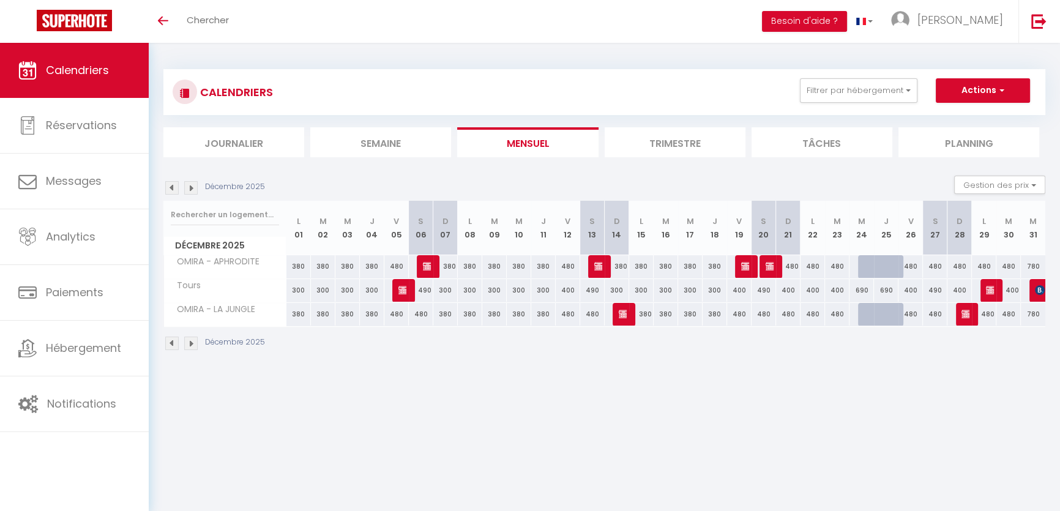
click at [167, 186] on img at bounding box center [171, 187] width 13 height 13
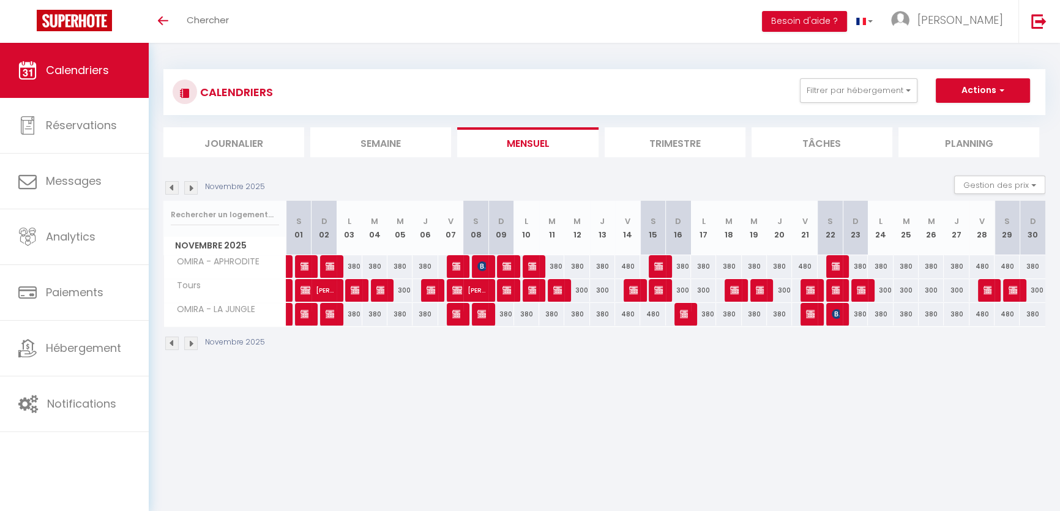
click at [167, 186] on img at bounding box center [171, 187] width 13 height 13
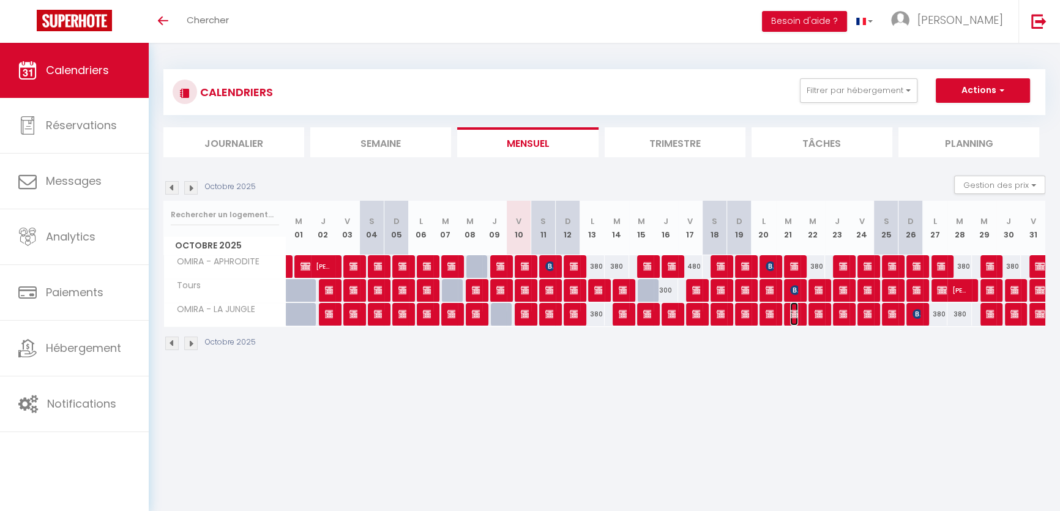
click at [797, 317] on img at bounding box center [795, 314] width 10 height 10
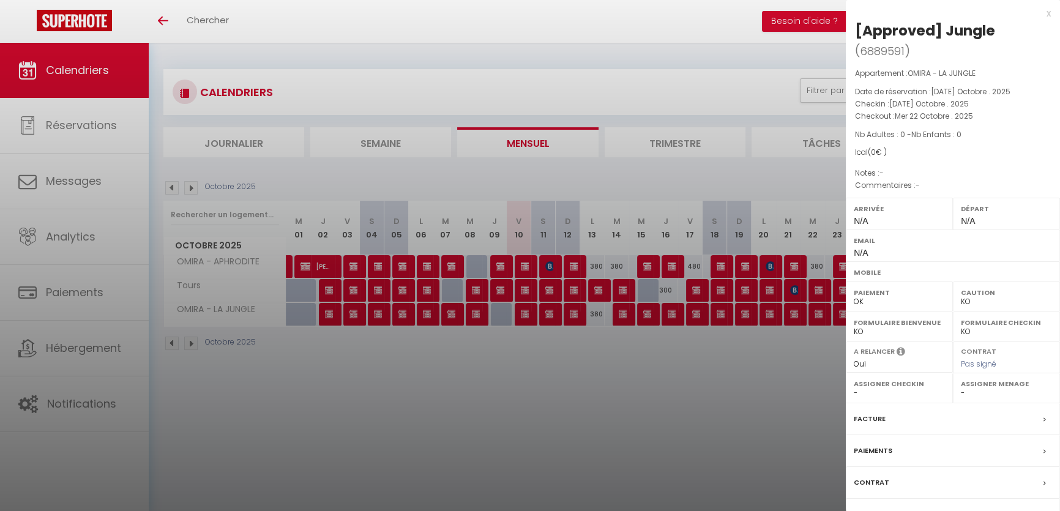
click at [515, 386] on div at bounding box center [530, 255] width 1060 height 511
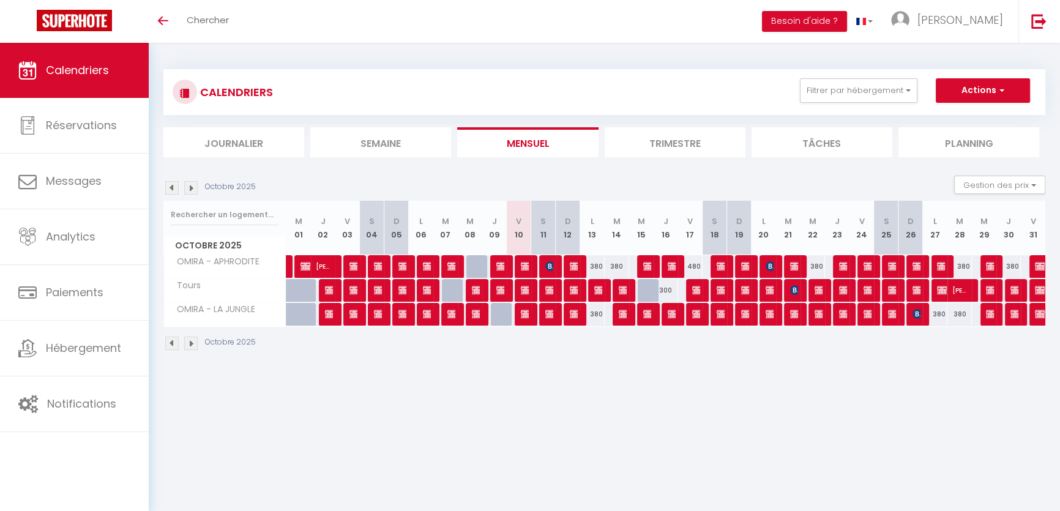
click at [181, 184] on div "Octobre 2025" at bounding box center [211, 187] width 96 height 13
click at [195, 189] on img at bounding box center [190, 187] width 13 height 13
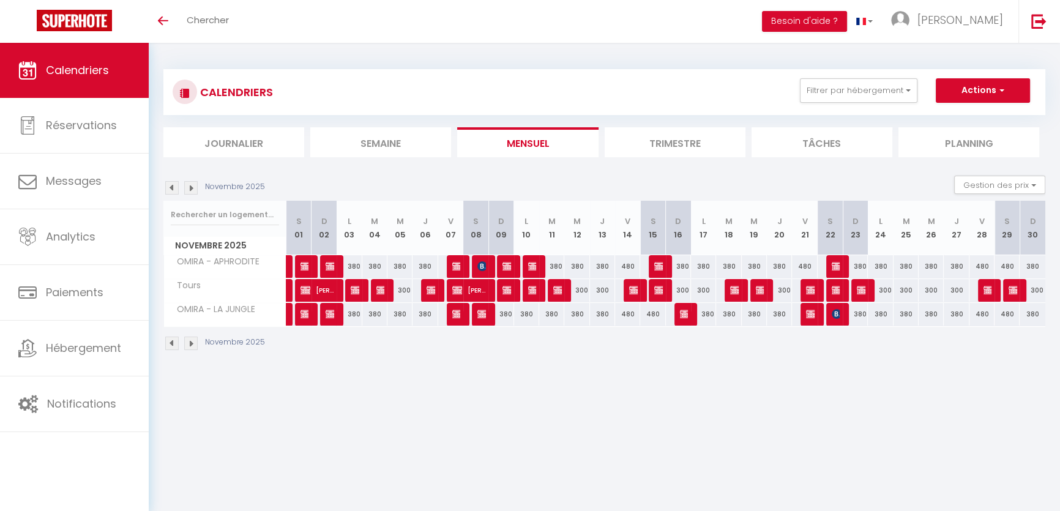
click at [550, 311] on div "380" at bounding box center [551, 314] width 25 height 23
type input "380"
select select "1"
type input "[DATE] Novembre 2025"
type input "Mer 12 Novembre 2025"
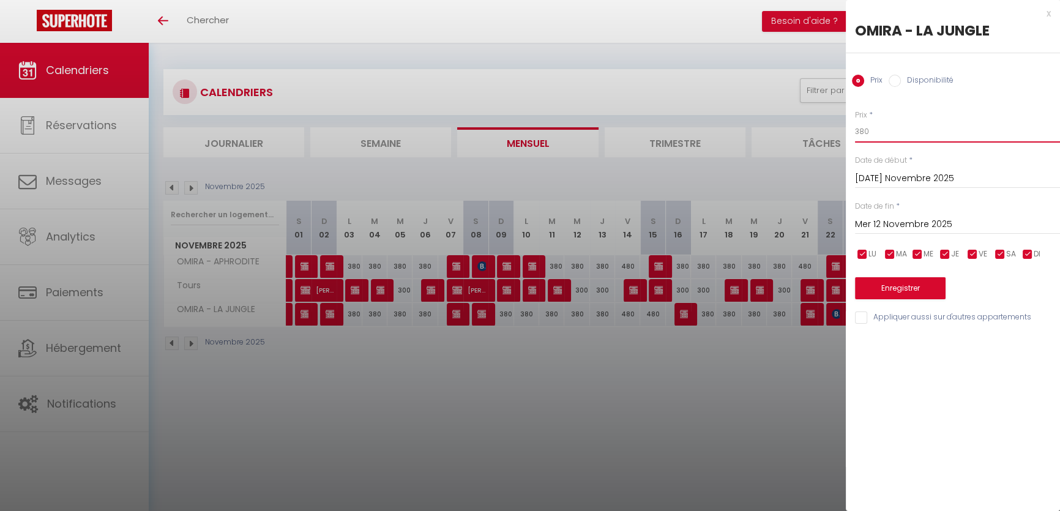
click at [874, 138] on input "380" at bounding box center [957, 132] width 205 height 22
click at [902, 83] on label "Disponibilité" at bounding box center [927, 81] width 53 height 13
click at [901, 83] on input "Disponibilité" at bounding box center [895, 81] width 12 height 12
radio input "true"
radio input "false"
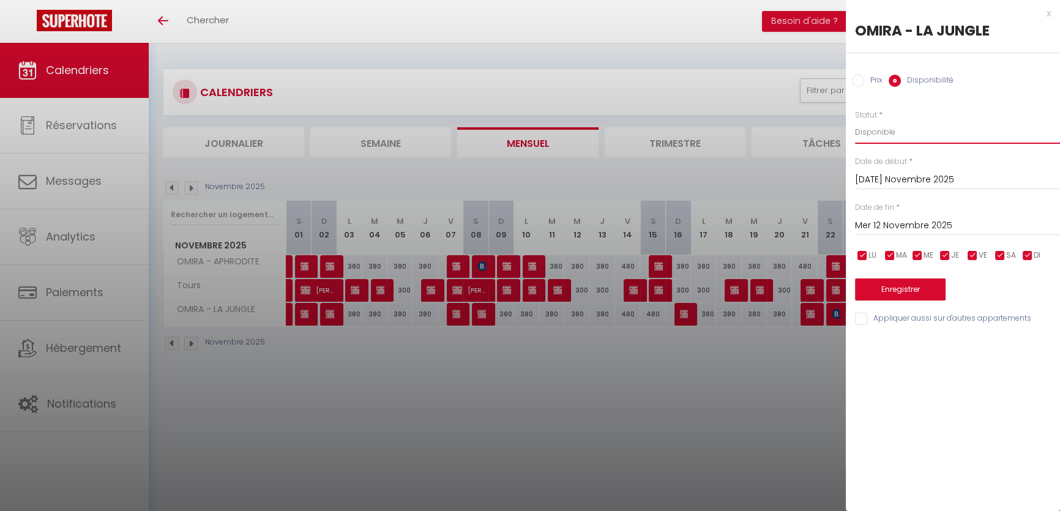
click at [906, 135] on select "Disponible Indisponible" at bounding box center [957, 132] width 205 height 23
select select "0"
click at [855, 121] on select "Disponible Indisponible" at bounding box center [957, 132] width 205 height 23
click at [904, 291] on button "Enregistrer" at bounding box center [900, 290] width 91 height 22
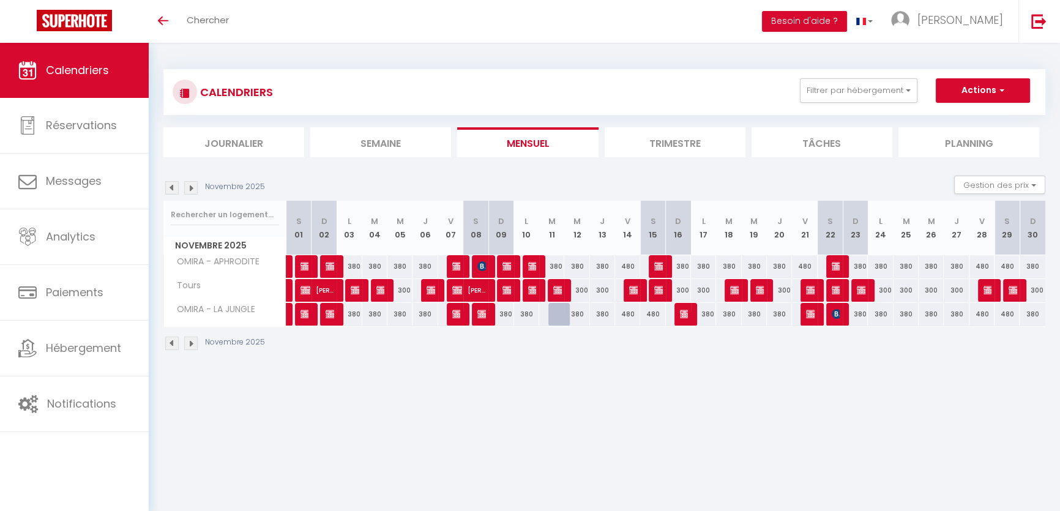
click at [195, 189] on img at bounding box center [190, 187] width 13 height 13
